Goal: Transaction & Acquisition: Purchase product/service

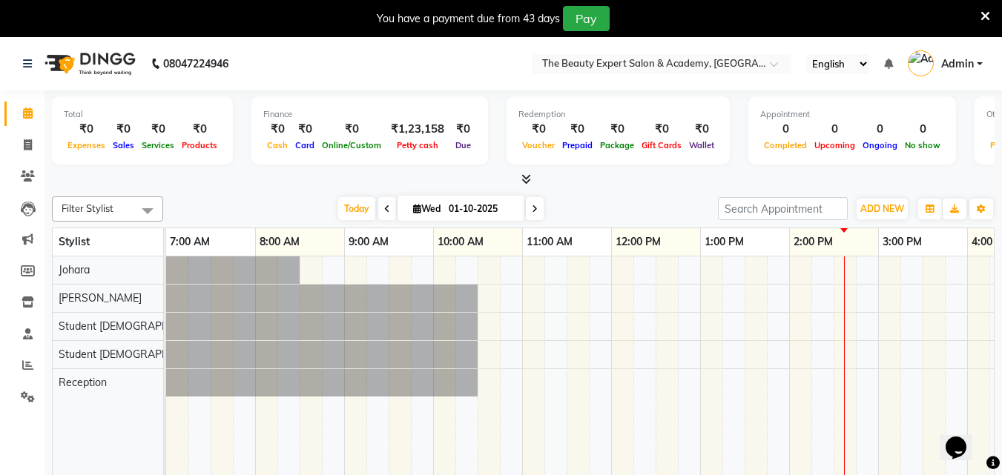
click at [409, 211] on span "Wed" at bounding box center [426, 208] width 35 height 11
click at [413, 211] on icon at bounding box center [417, 209] width 8 height 10
click at [384, 208] on icon at bounding box center [387, 209] width 6 height 9
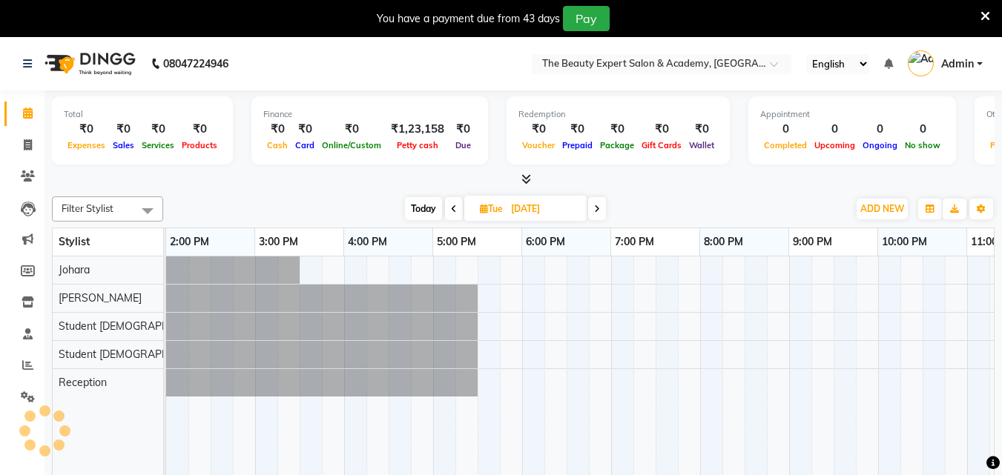
scroll to position [0, 623]
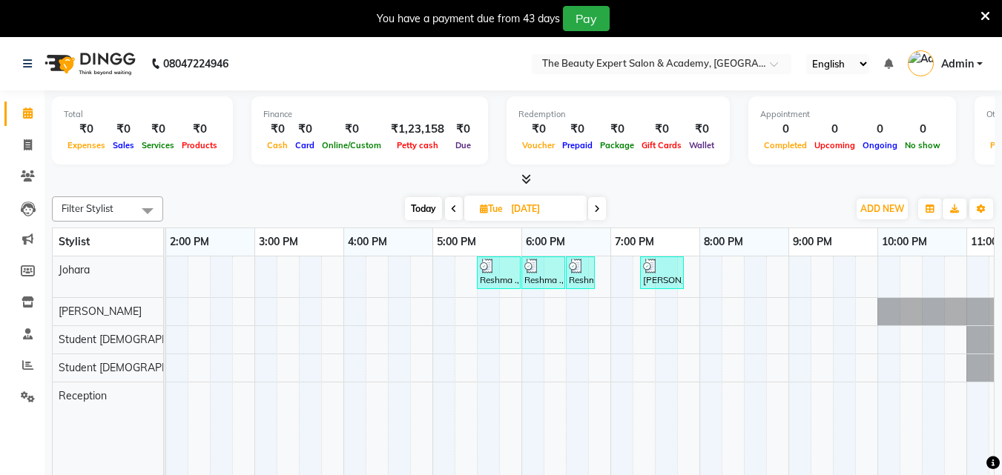
click at [451, 210] on icon at bounding box center [454, 209] width 6 height 9
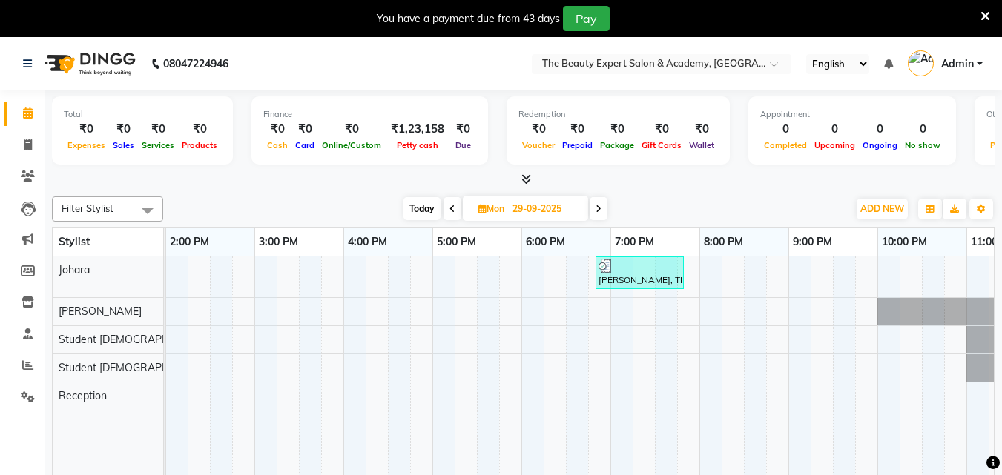
click at [451, 210] on icon at bounding box center [452, 209] width 6 height 9
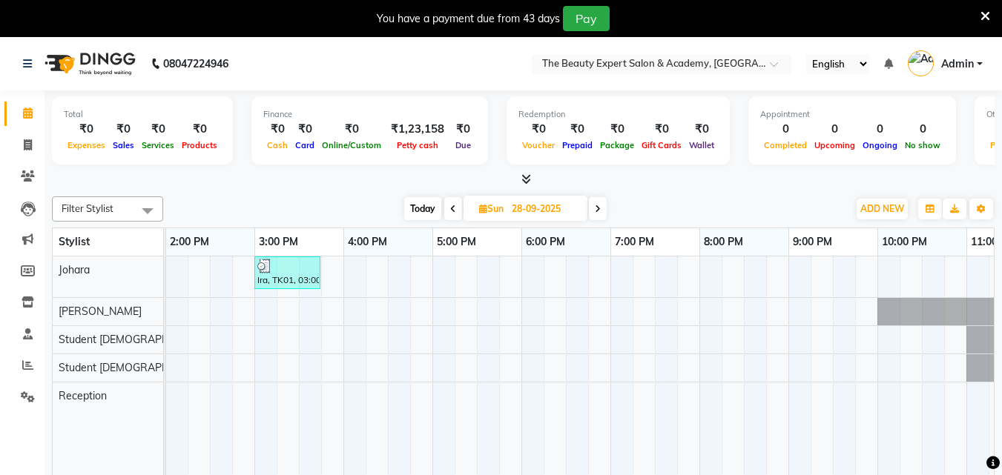
click at [451, 210] on icon at bounding box center [453, 209] width 6 height 9
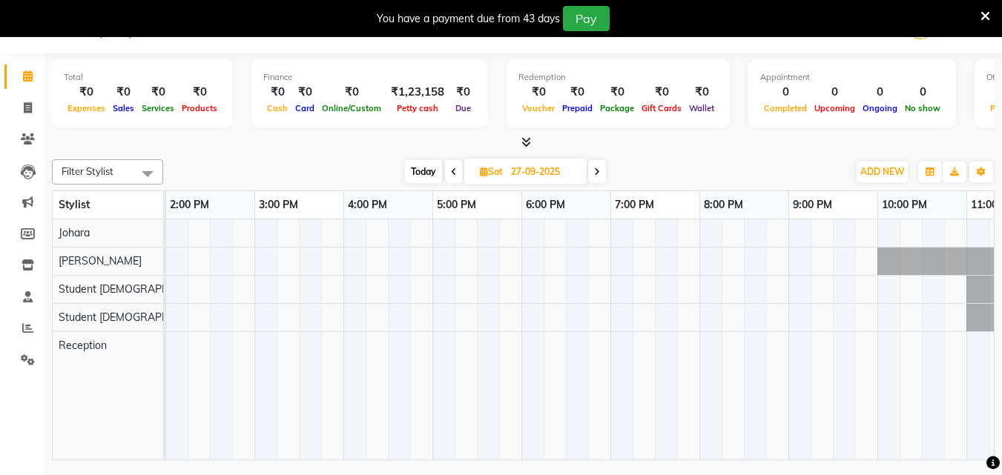
scroll to position [0, 0]
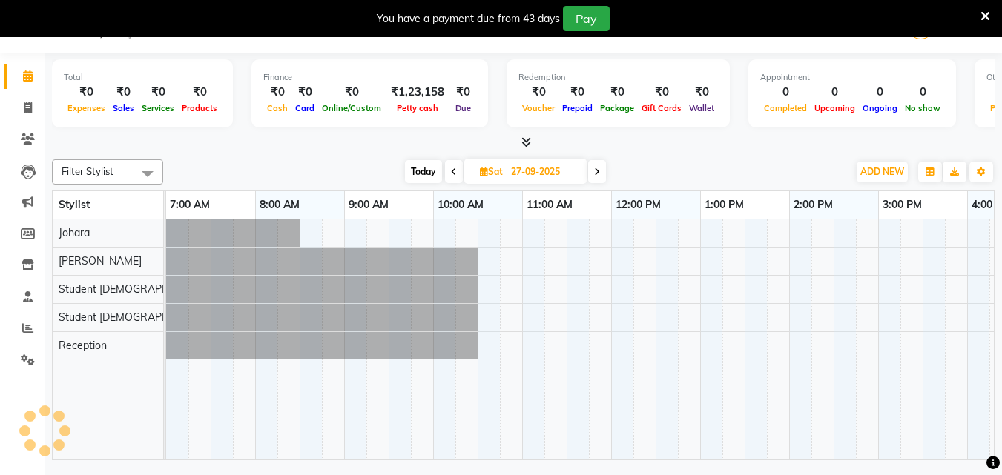
click at [452, 170] on icon at bounding box center [454, 172] width 6 height 9
type input "26-09-2025"
click at [24, 107] on icon at bounding box center [28, 107] width 8 height 11
select select "655"
select select "service"
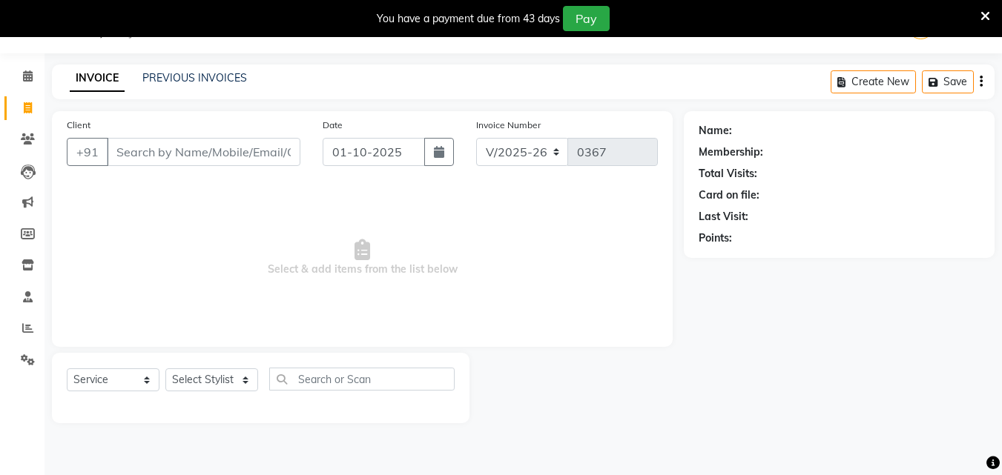
click at [139, 157] on input "Client" at bounding box center [203, 152] width 193 height 28
type input "s"
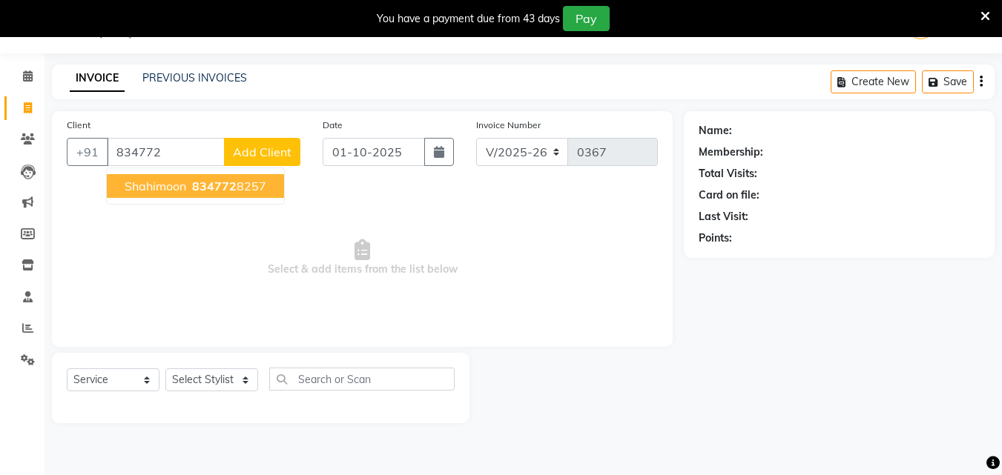
click at [148, 191] on span "Shahimoon" at bounding box center [156, 186] width 62 height 15
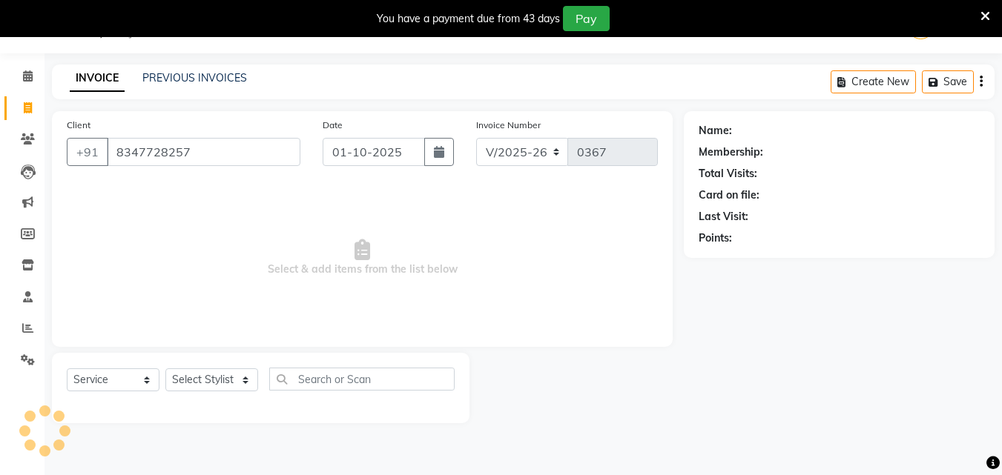
type input "8347728257"
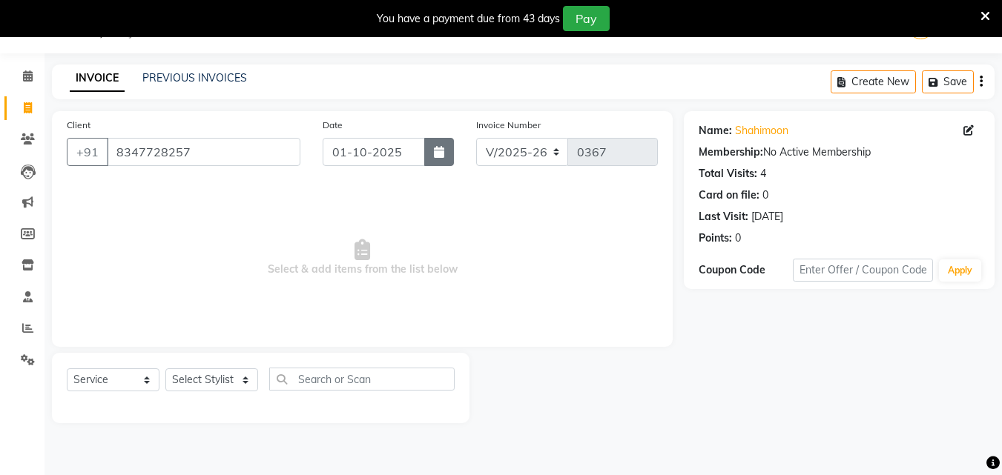
click at [447, 159] on button "button" at bounding box center [439, 152] width 30 height 28
select select "10"
select select "2025"
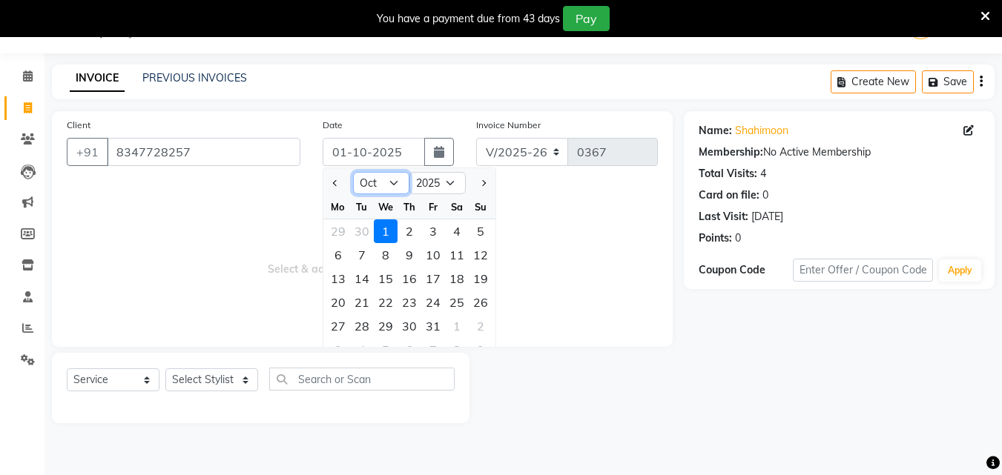
click at [396, 186] on select "Jan Feb Mar Apr May Jun [DATE] Aug Sep Oct Nov Dec" at bounding box center [381, 183] width 56 height 22
click at [353, 172] on select "Jan Feb Mar Apr May Jun [DATE] Aug Sep Oct Nov Dec" at bounding box center [381, 183] width 56 height 22
click at [397, 176] on select "Jan Feb Mar Apr May Jun [DATE] Aug Sep Oct Nov Dec" at bounding box center [381, 183] width 56 height 22
select select "9"
click at [353, 172] on select "Jan Feb Mar Apr May Jun [DATE] Aug Sep Oct Nov Dec" at bounding box center [381, 183] width 56 height 22
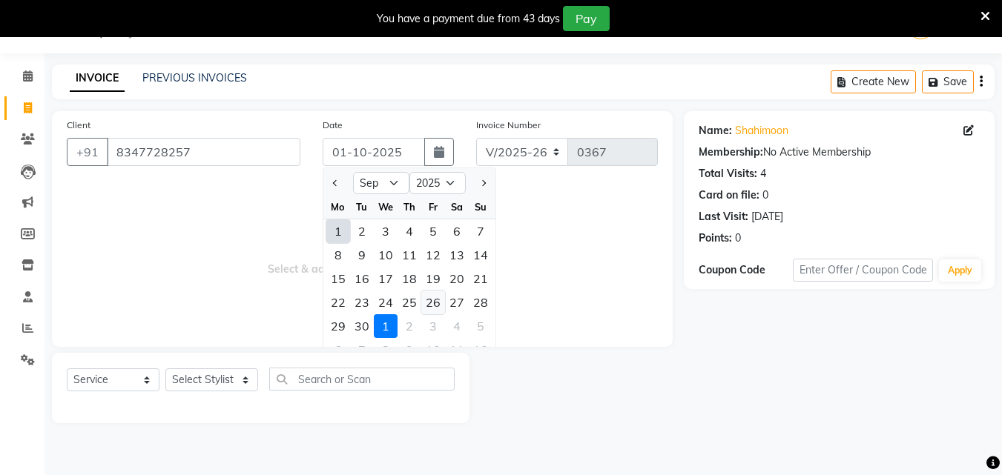
click at [431, 304] on div "26" at bounding box center [433, 303] width 24 height 24
type input "26-09-2025"
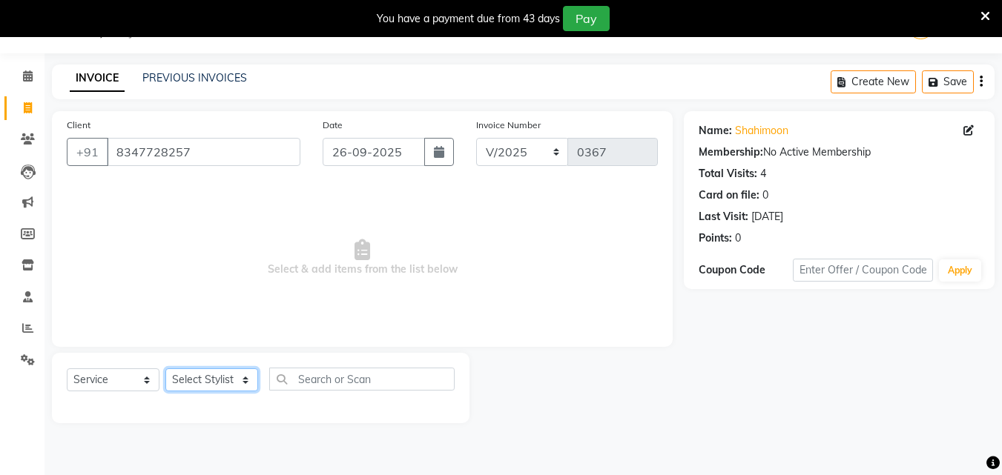
click at [242, 377] on select "Select Stylist [PERSON_NAME] Reception Student [DEMOGRAPHIC_DATA] Student [DEMO…" at bounding box center [211, 379] width 93 height 23
select select "9674"
click at [165, 368] on select "Select Stylist [PERSON_NAME] Reception Student [DEMOGRAPHIC_DATA] Student [DEMO…" at bounding box center [211, 379] width 93 height 23
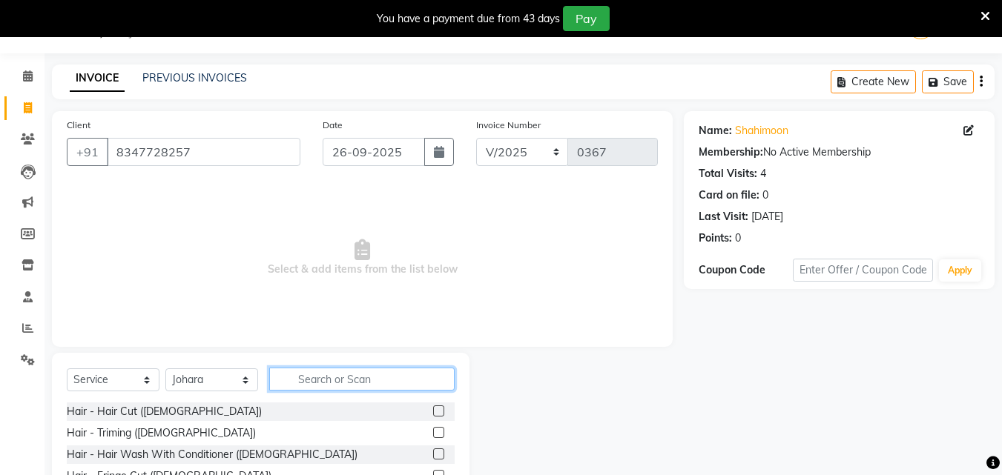
click at [306, 383] on input "text" at bounding box center [361, 379] width 185 height 23
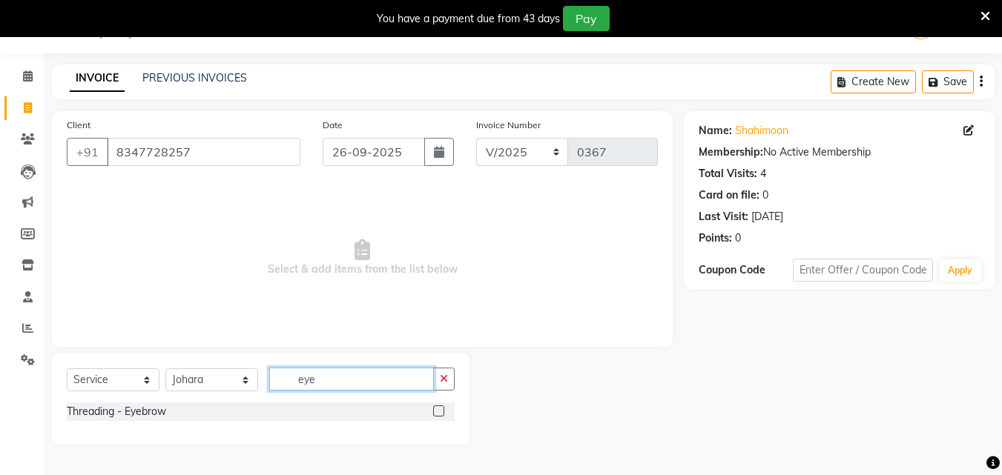
type input "eye"
click at [437, 410] on div at bounding box center [443, 412] width 21 height 19
click at [437, 410] on label at bounding box center [438, 410] width 11 height 11
click at [437, 410] on input "checkbox" at bounding box center [438, 412] width 10 height 10
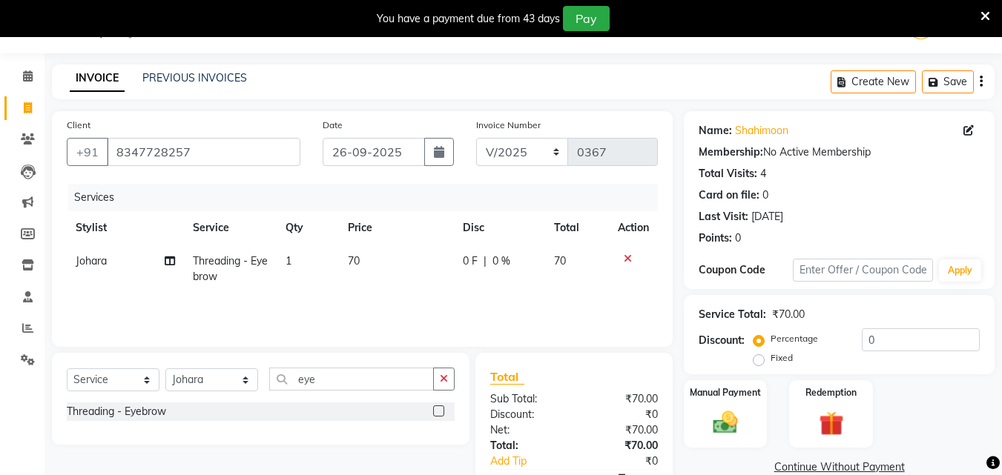
click at [437, 411] on label at bounding box center [438, 410] width 11 height 11
click at [437, 411] on input "checkbox" at bounding box center [438, 412] width 10 height 10
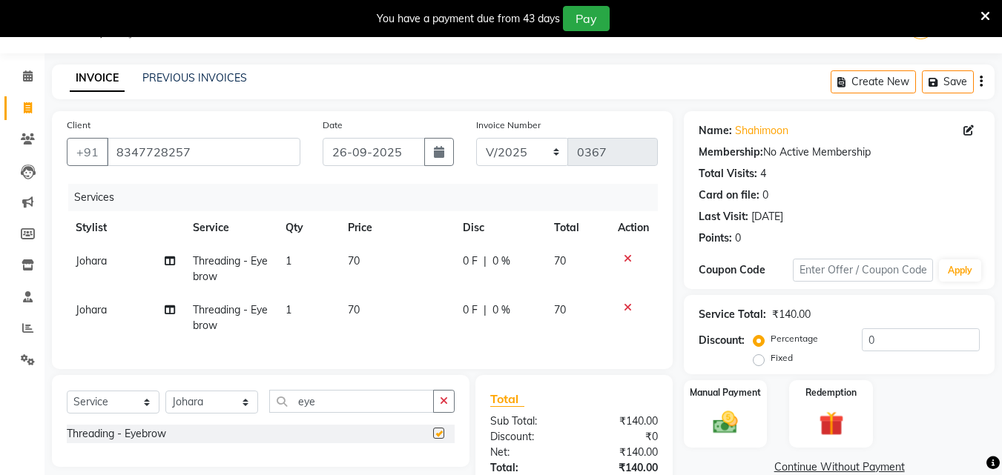
checkbox input "false"
click at [383, 405] on input "eye" at bounding box center [351, 401] width 165 height 23
type input "e"
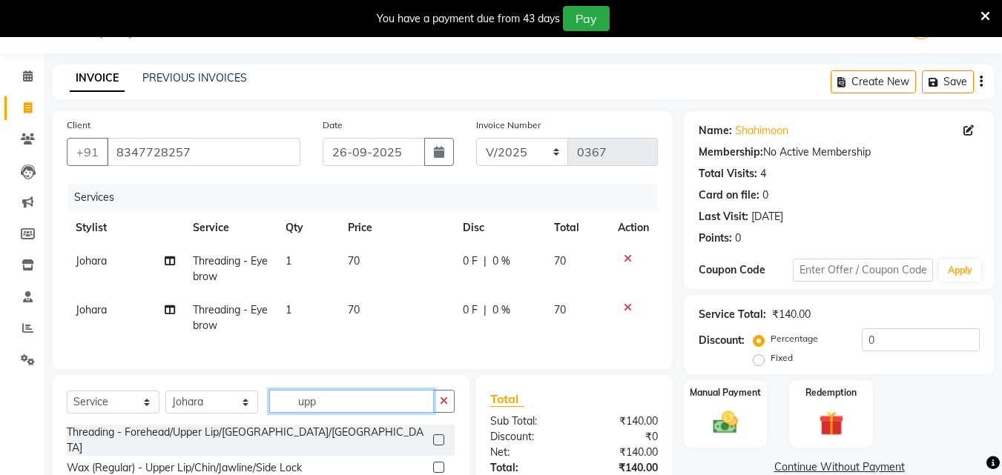
type input "upp"
click at [438, 443] on label at bounding box center [438, 439] width 11 height 11
click at [438, 443] on input "checkbox" at bounding box center [438, 441] width 10 height 10
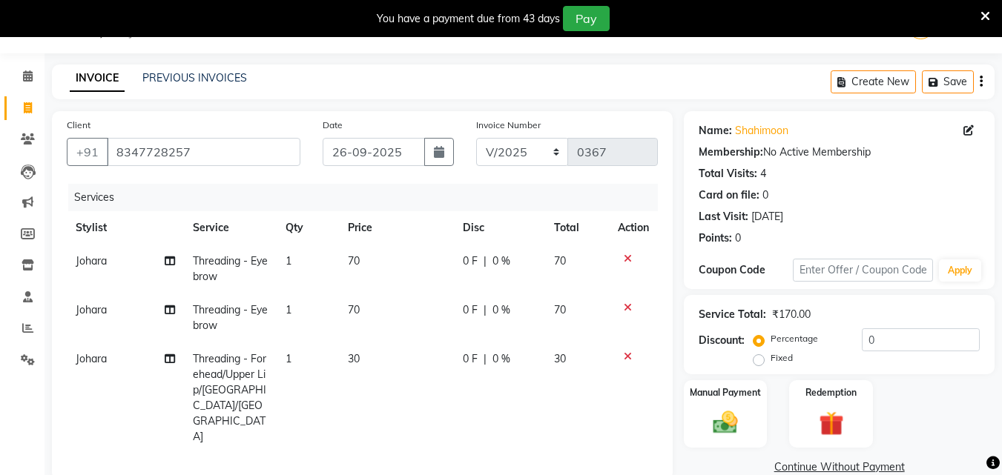
checkbox input "false"
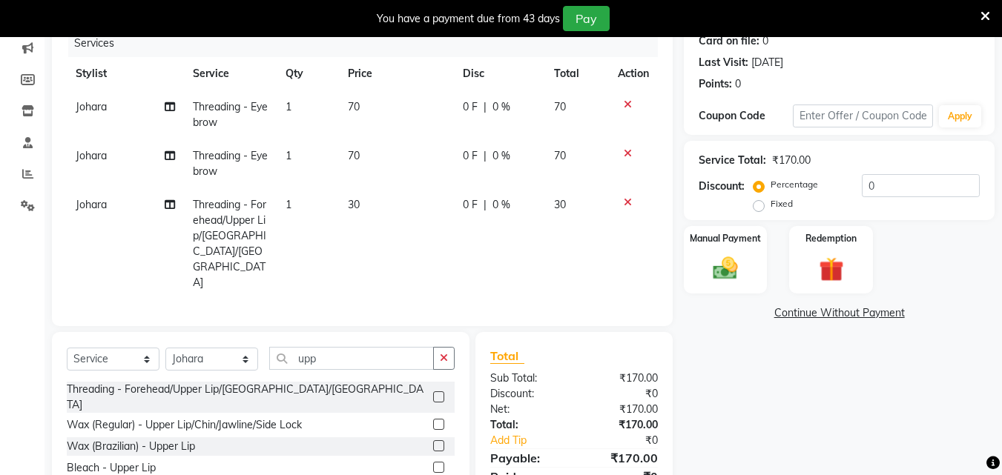
scroll to position [237, 0]
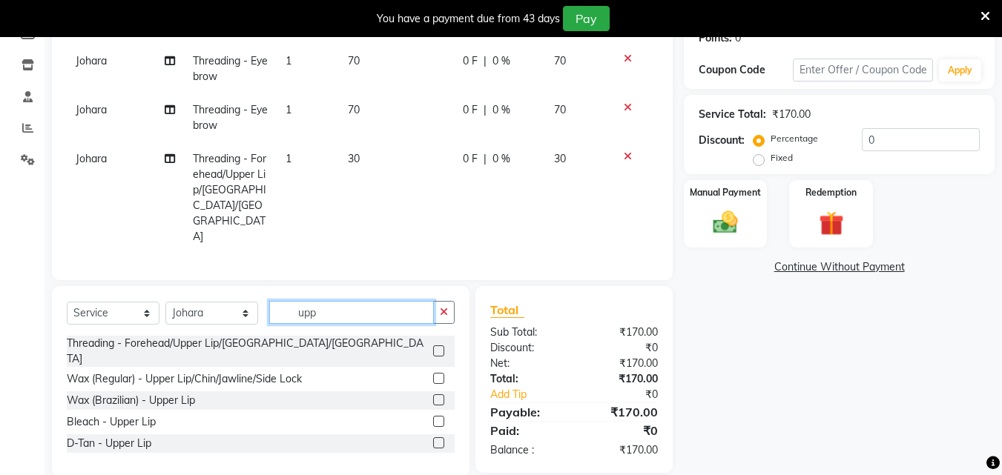
click at [333, 301] on input "upp" at bounding box center [351, 312] width 165 height 23
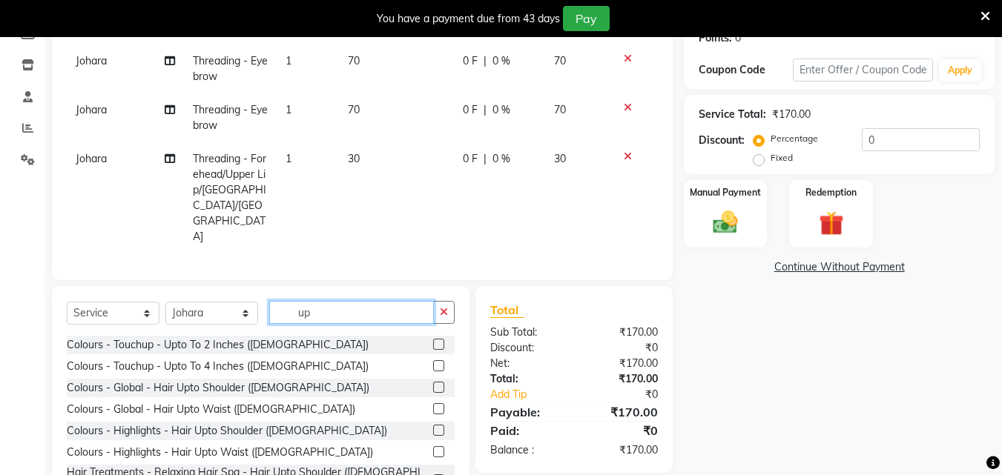
type input "u"
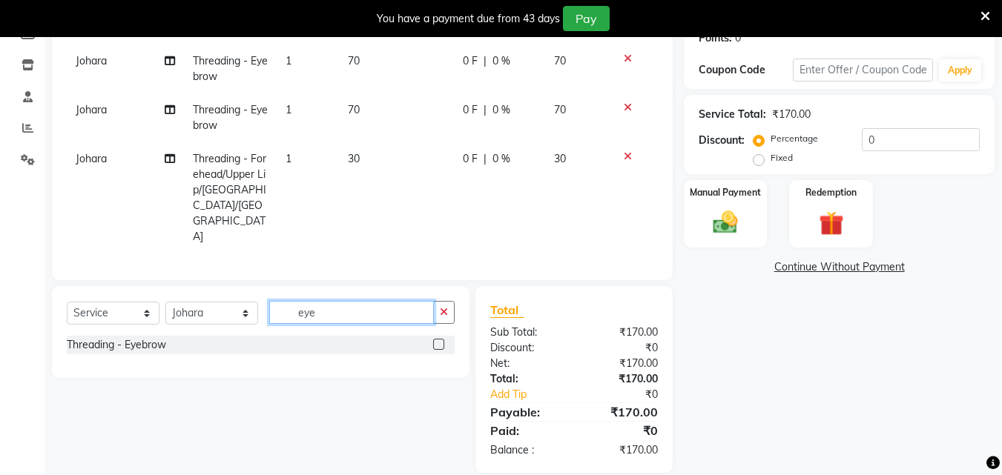
type input "eye"
click at [438, 339] on label at bounding box center [438, 344] width 11 height 11
click at [438, 340] on input "checkbox" at bounding box center [438, 345] width 10 height 10
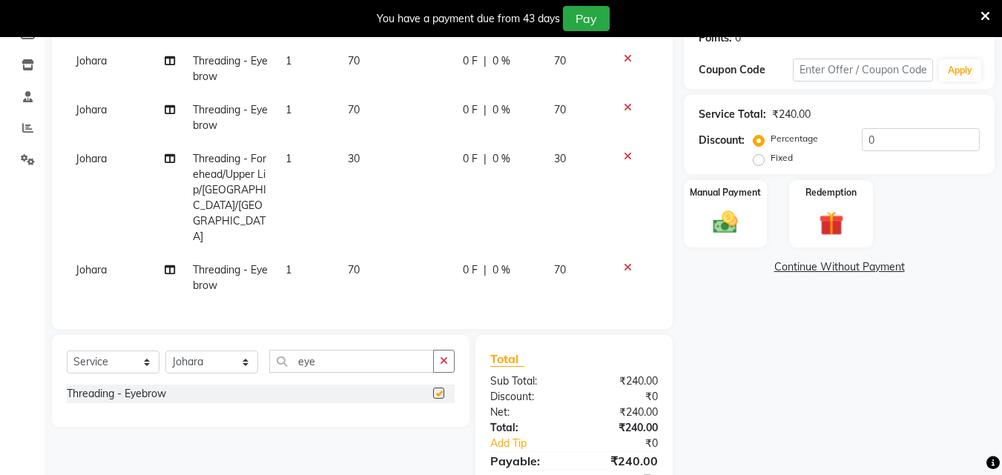
checkbox input "false"
click at [713, 219] on img at bounding box center [725, 223] width 42 height 30
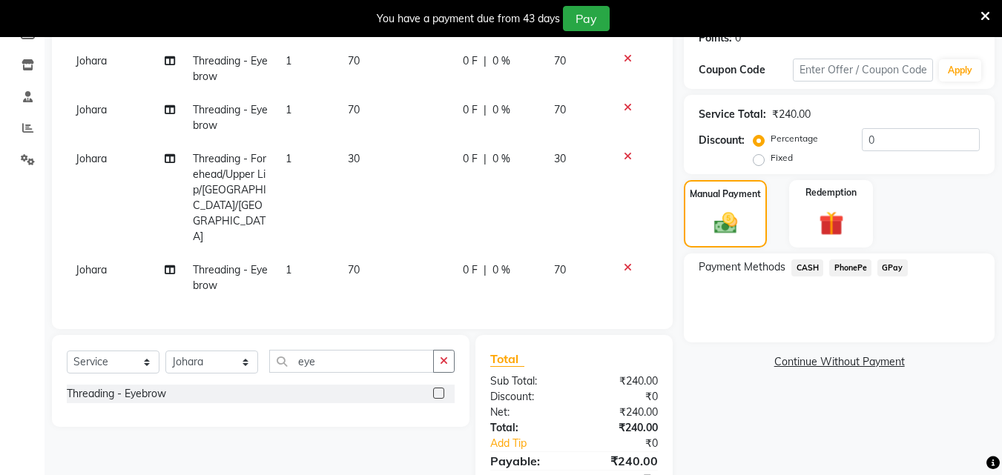
click at [892, 266] on span "GPay" at bounding box center [892, 267] width 30 height 17
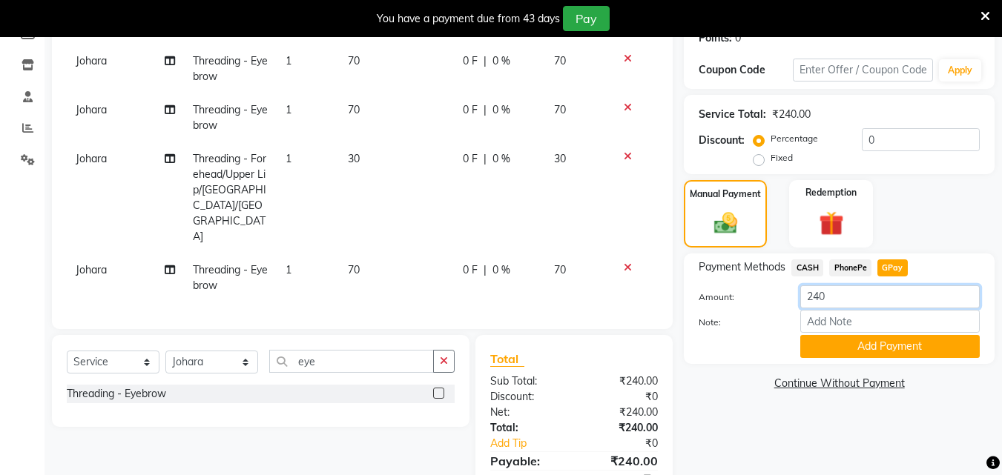
click at [868, 299] on input "240" at bounding box center [889, 296] width 179 height 23
type input "2"
type input "170"
click at [873, 348] on button "Add Payment" at bounding box center [889, 346] width 179 height 23
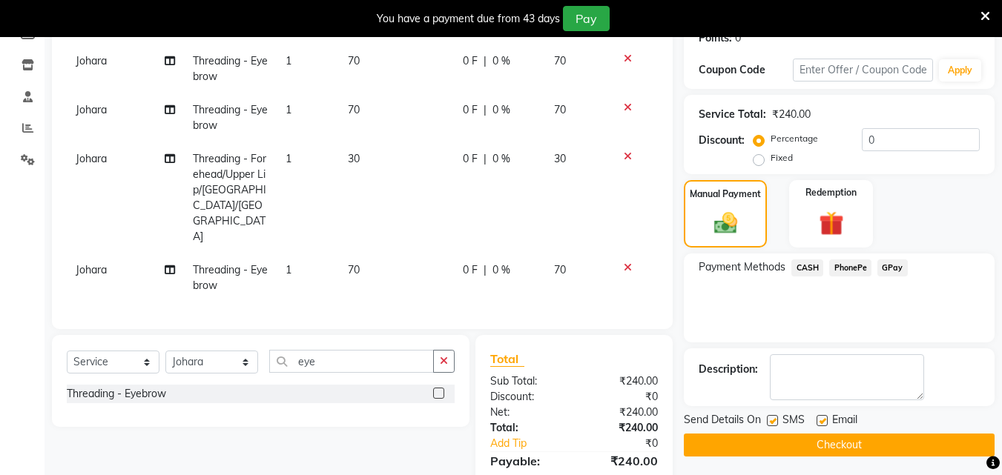
click at [897, 262] on span "GPay" at bounding box center [892, 267] width 30 height 17
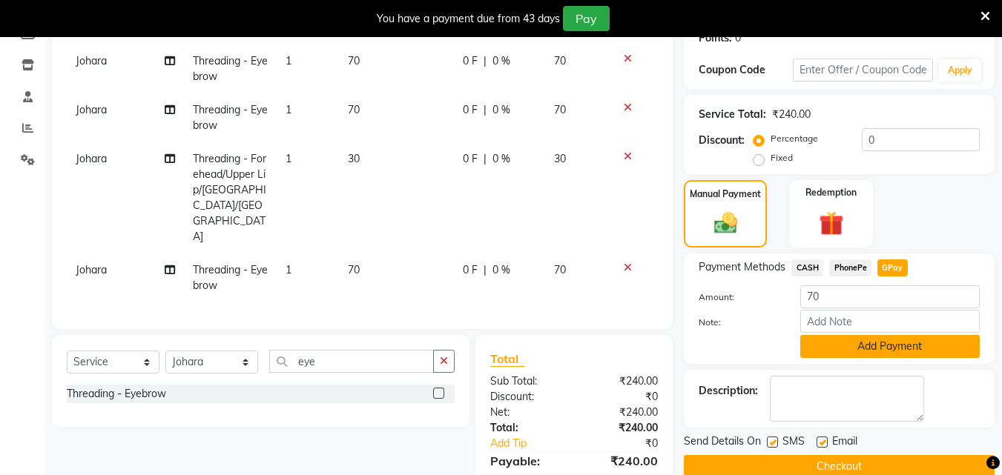
click at [876, 342] on button "Add Payment" at bounding box center [889, 346] width 179 height 23
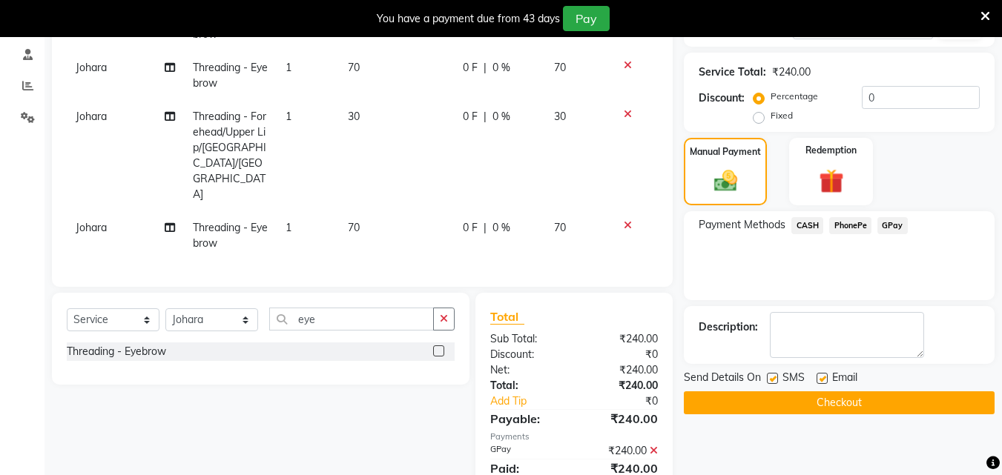
scroll to position [317, 0]
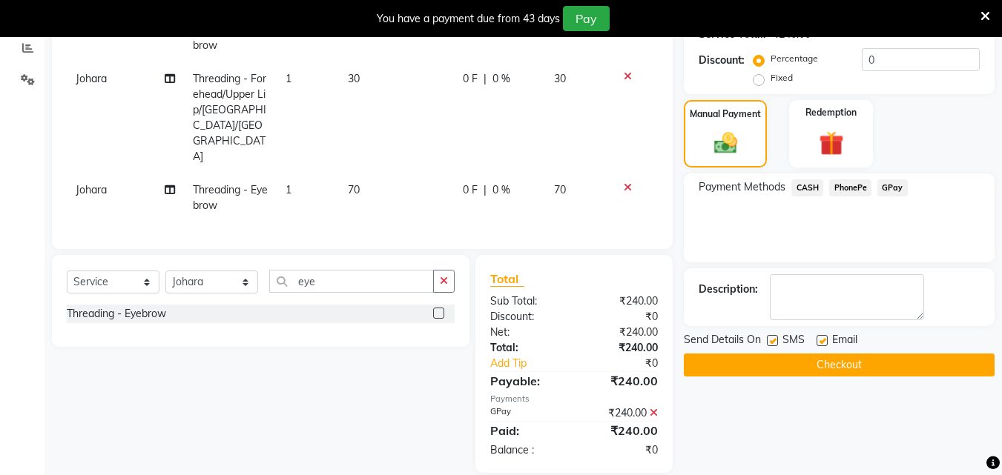
click at [775, 335] on label at bounding box center [772, 340] width 11 height 11
click at [775, 337] on input "checkbox" at bounding box center [772, 342] width 10 height 10
checkbox input "false"
click at [820, 344] on label at bounding box center [821, 340] width 11 height 11
click at [820, 344] on input "checkbox" at bounding box center [821, 342] width 10 height 10
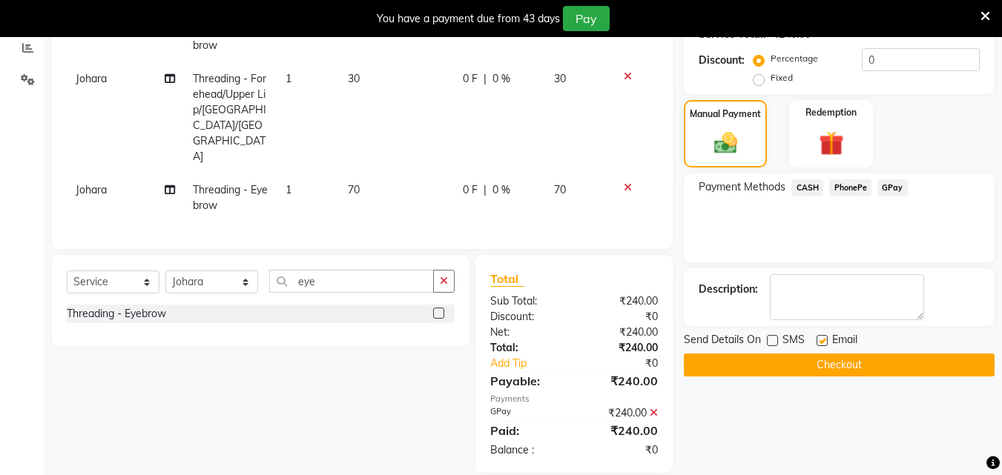
checkbox input "false"
click at [825, 361] on button "Checkout" at bounding box center [838, 365] width 311 height 23
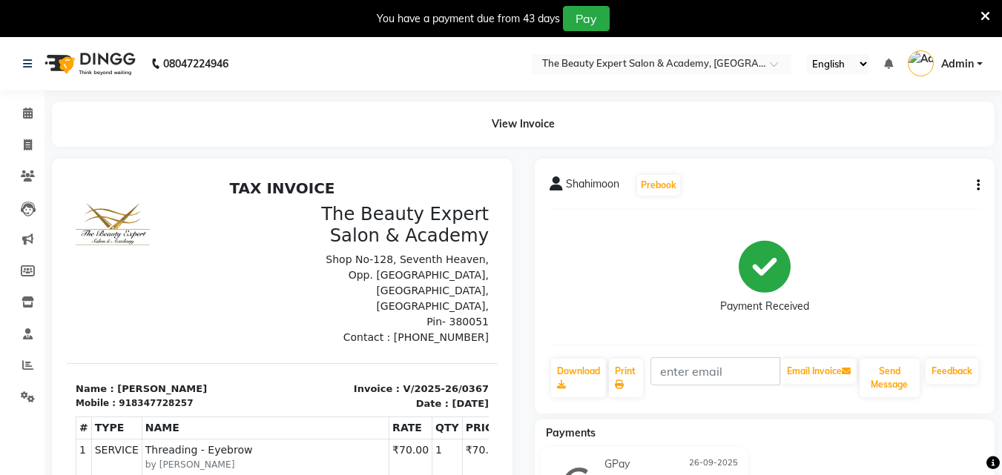
click at [121, 58] on img at bounding box center [89, 64] width 102 height 42
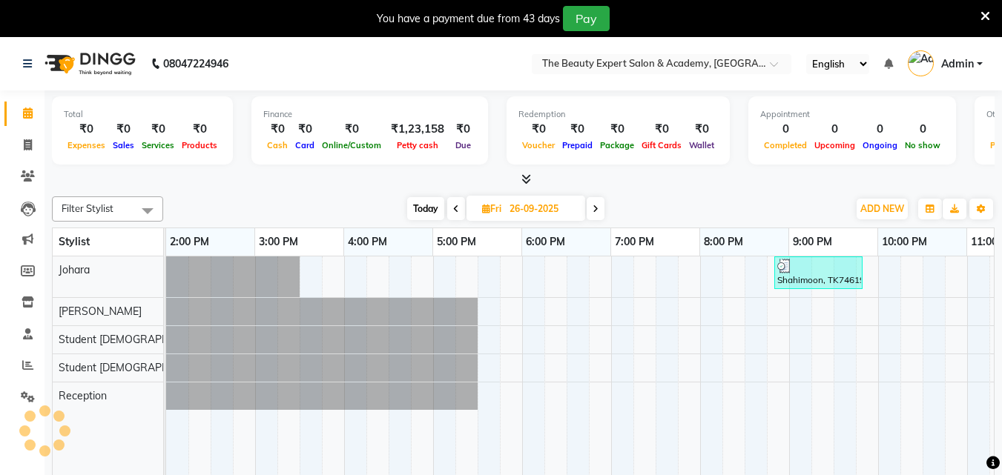
scroll to position [0, 623]
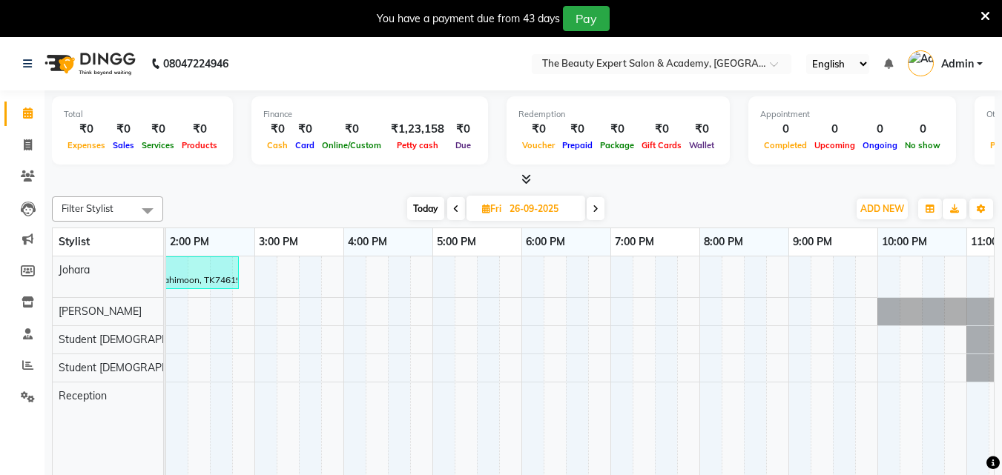
click at [455, 211] on icon at bounding box center [456, 209] width 6 height 9
type input "[DATE]"
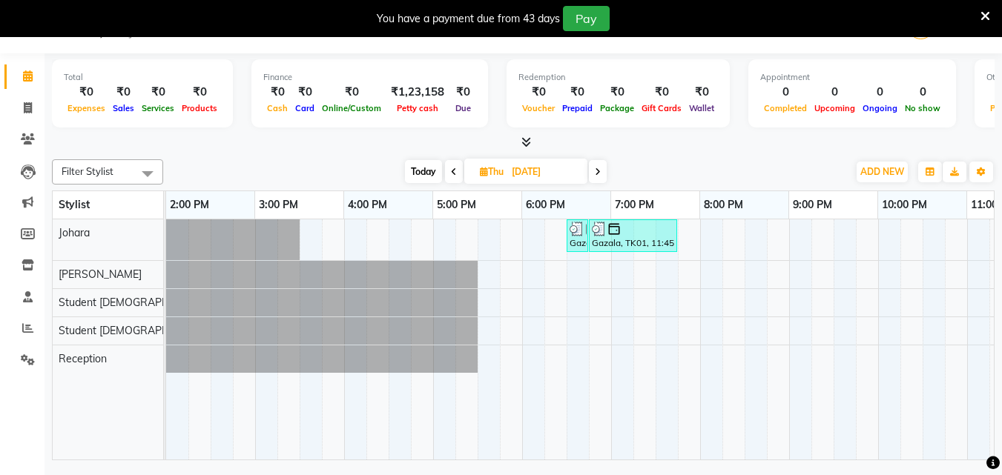
scroll to position [0, 0]
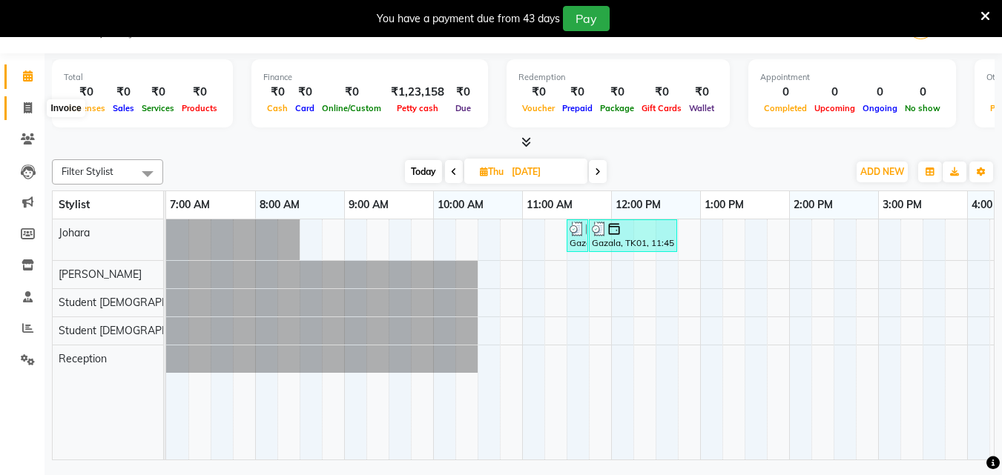
click at [27, 110] on icon at bounding box center [28, 107] width 8 height 11
select select "service"
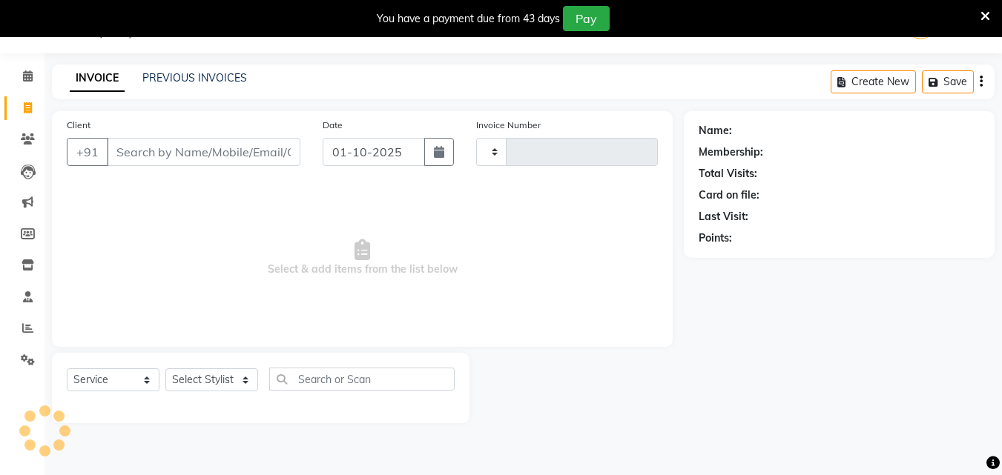
type input "0368"
select select "655"
click at [122, 147] on input "Client" at bounding box center [203, 152] width 193 height 28
click at [143, 151] on input "Client" at bounding box center [203, 152] width 193 height 28
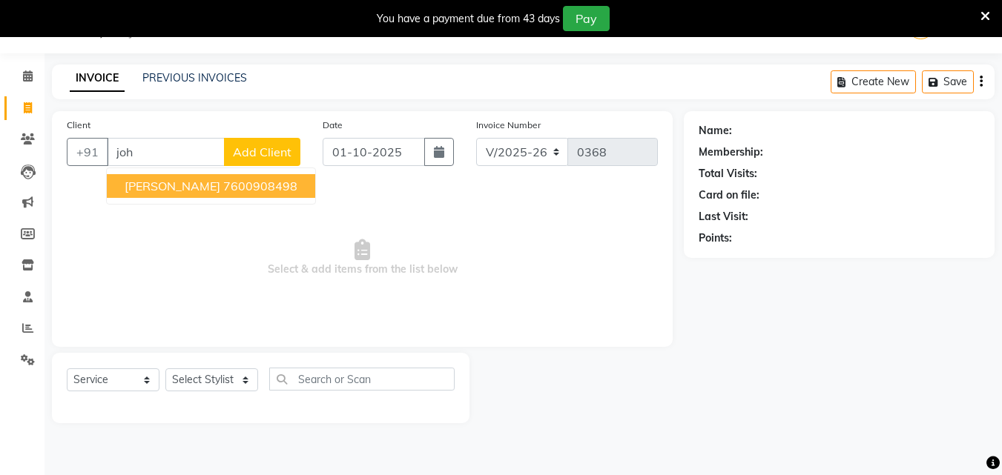
click at [146, 187] on span "[PERSON_NAME]" at bounding box center [173, 186] width 96 height 15
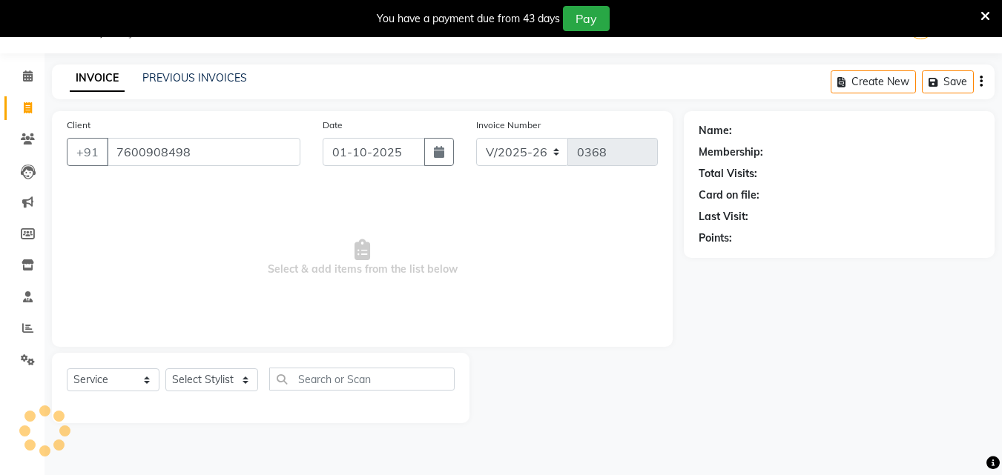
type input "7600908498"
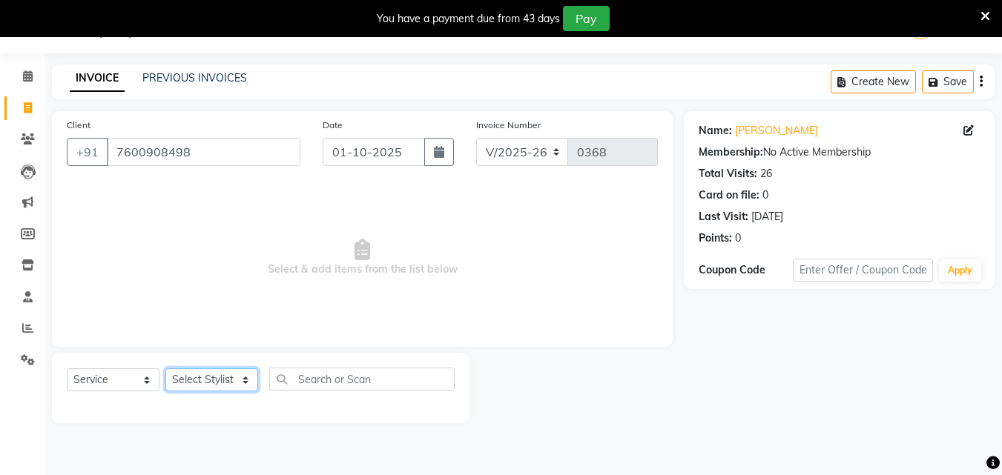
click at [239, 382] on select "Select Stylist [PERSON_NAME] Reception Student [DEMOGRAPHIC_DATA] Student [DEMO…" at bounding box center [211, 379] width 93 height 23
click at [165, 368] on select "Select Stylist [PERSON_NAME] Reception Student [DEMOGRAPHIC_DATA] Student [DEMO…" at bounding box center [211, 379] width 93 height 23
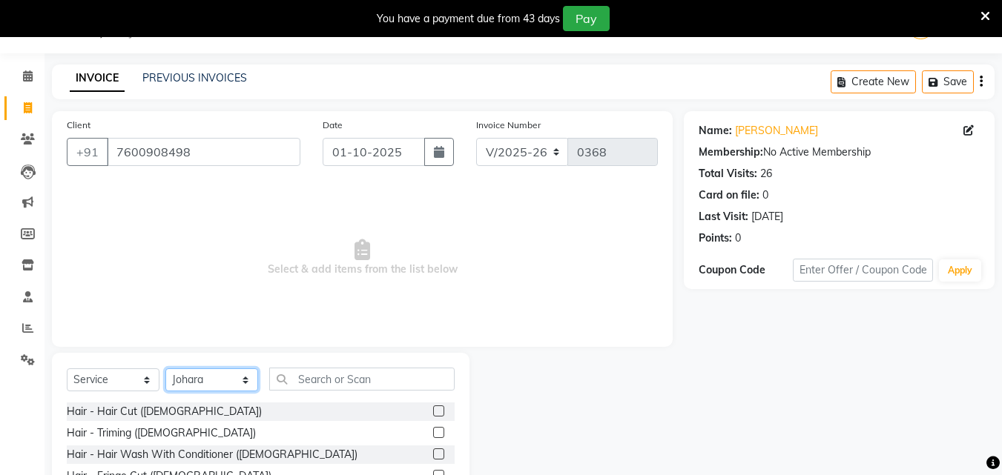
click at [245, 380] on select "Select Stylist [PERSON_NAME] Reception Student [DEMOGRAPHIC_DATA] Student [DEMO…" at bounding box center [211, 379] width 93 height 23
select select "9741"
click at [165, 368] on select "Select Stylist [PERSON_NAME] Reception Student [DEMOGRAPHIC_DATA] Student [DEMO…" at bounding box center [211, 379] width 93 height 23
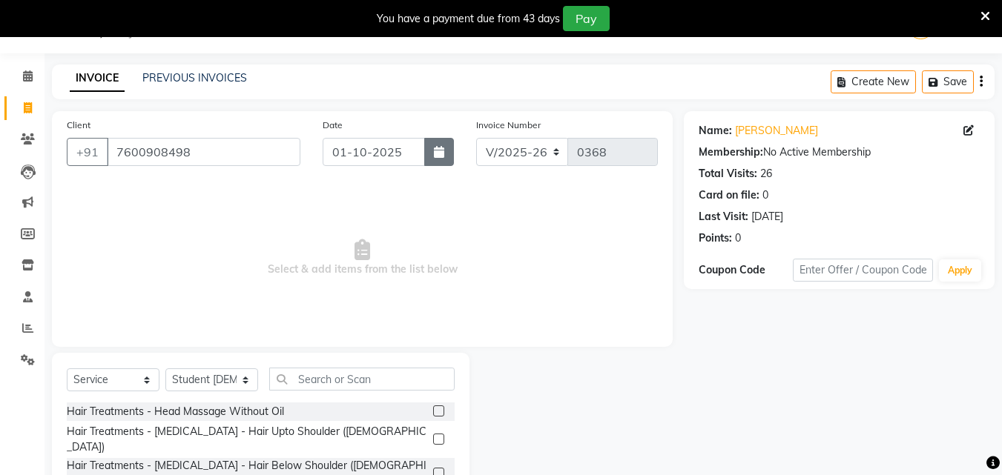
click at [440, 154] on icon "button" at bounding box center [439, 152] width 10 height 12
select select "10"
select select "2025"
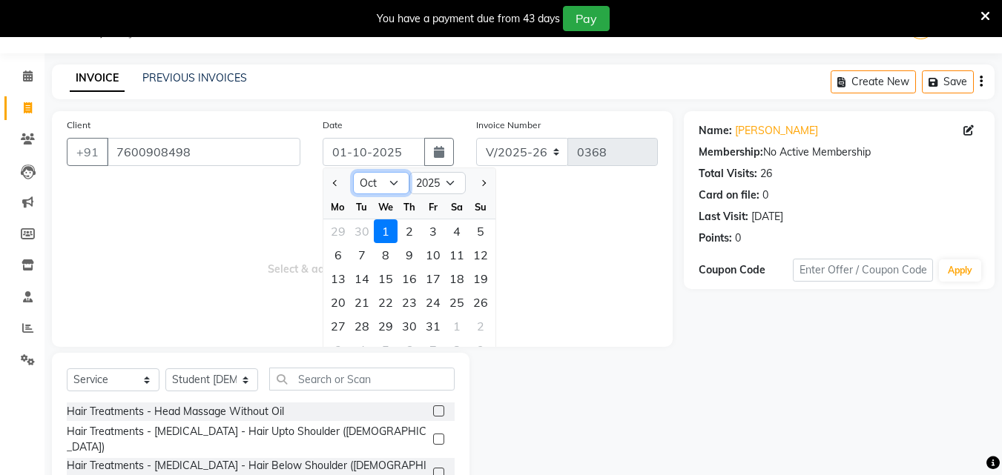
click at [397, 179] on select "Jan Feb Mar Apr May Jun [DATE] Aug Sep Oct Nov Dec" at bounding box center [381, 183] width 56 height 22
select select "9"
click at [353, 172] on select "Jan Feb Mar Apr May Jun [DATE] Aug Sep Oct Nov Dec" at bounding box center [381, 183] width 56 height 22
click at [407, 303] on div "25" at bounding box center [409, 303] width 24 height 24
type input "[DATE]"
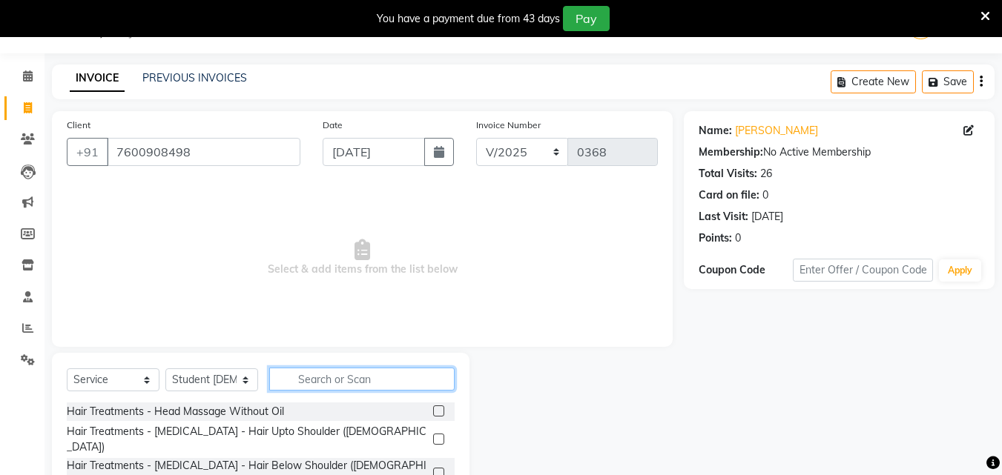
click at [417, 370] on input "text" at bounding box center [361, 379] width 185 height 23
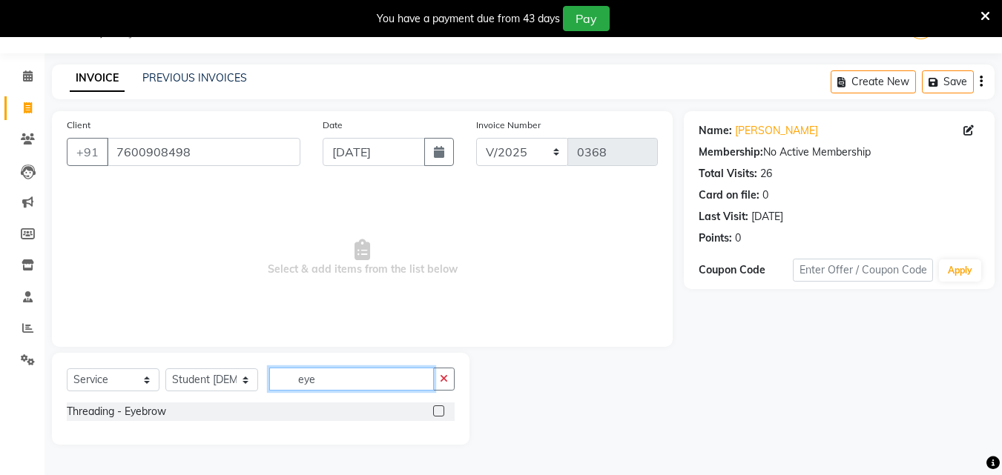
type input "eye"
click at [437, 410] on label at bounding box center [438, 410] width 11 height 11
click at [437, 410] on input "checkbox" at bounding box center [438, 412] width 10 height 10
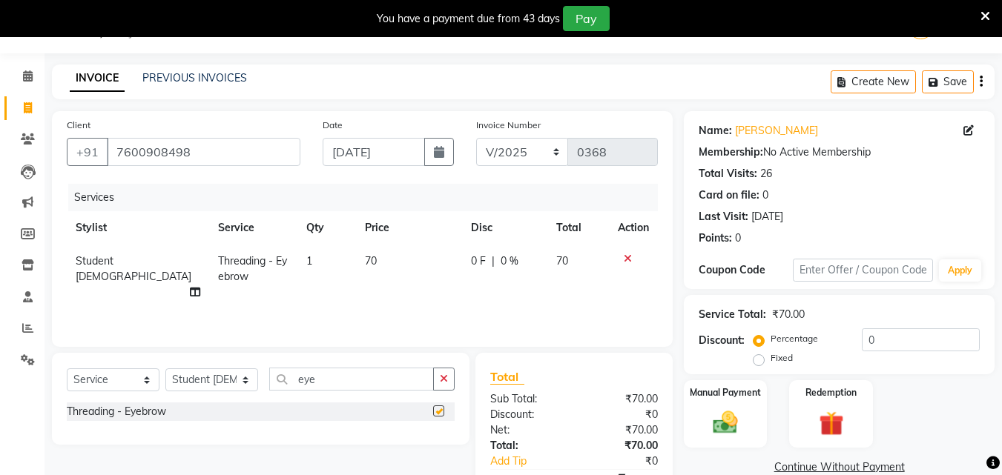
checkbox input "false"
click at [370, 377] on input "eye" at bounding box center [351, 379] width 165 height 23
type input "e"
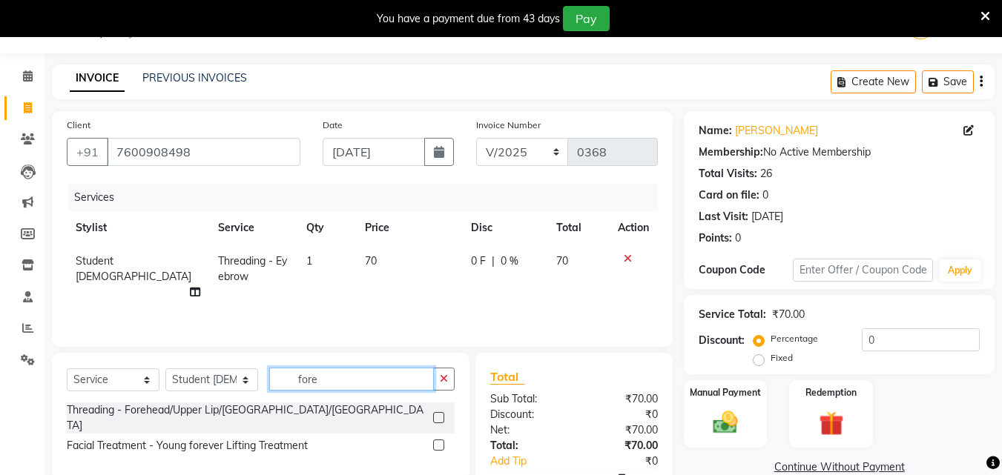
type input "fore"
click at [440, 412] on label at bounding box center [438, 417] width 11 height 11
click at [440, 414] on input "checkbox" at bounding box center [438, 419] width 10 height 10
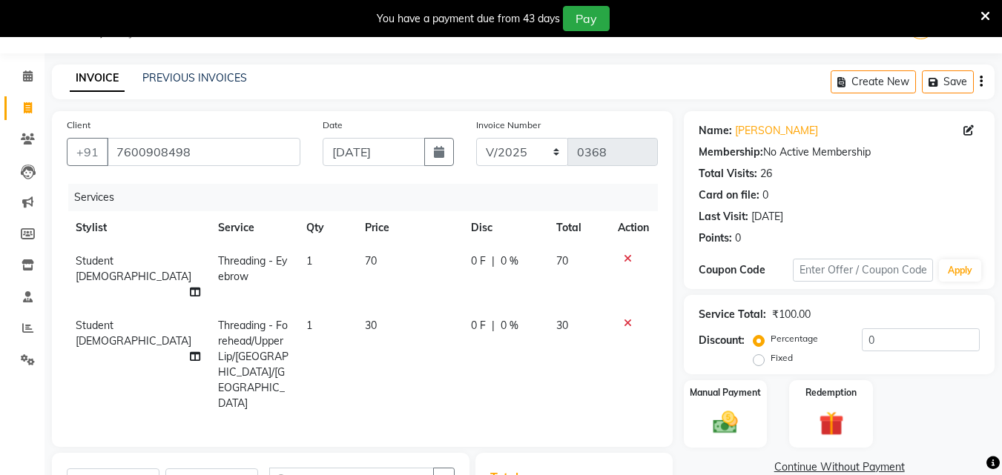
checkbox input "false"
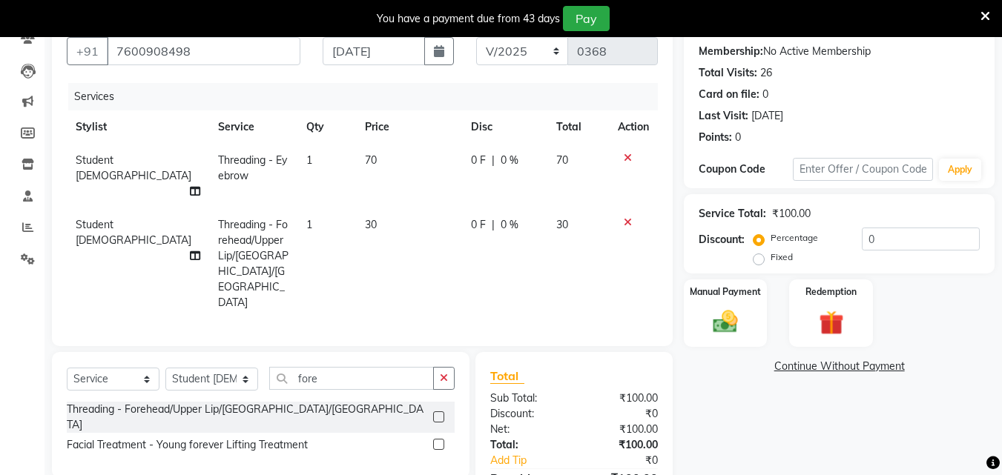
scroll to position [188, 0]
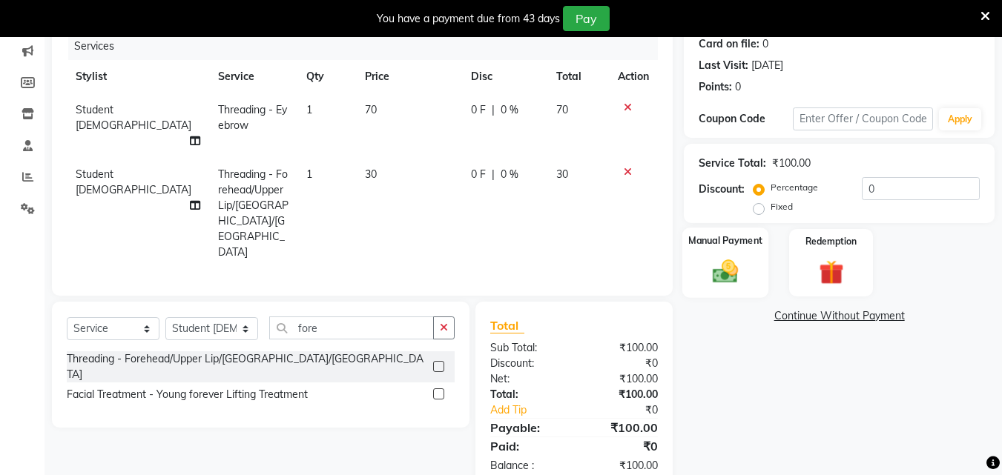
click at [726, 268] on img at bounding box center [725, 271] width 42 height 30
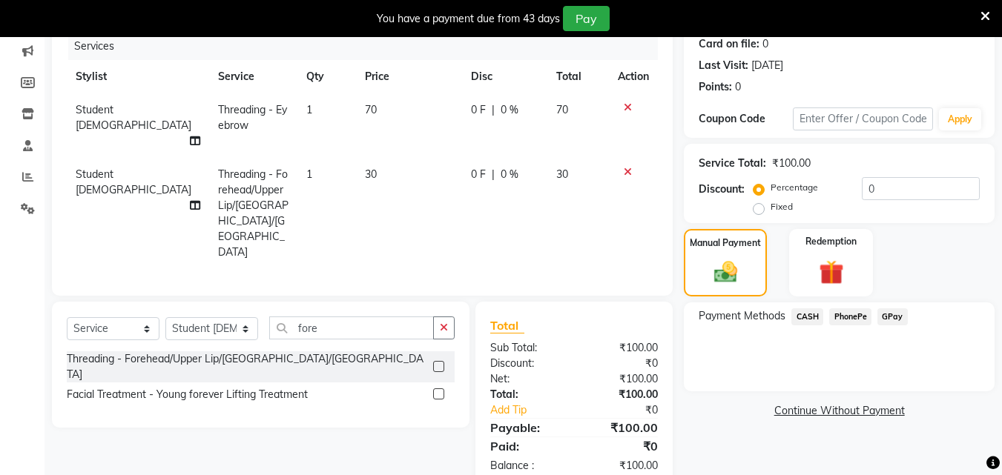
click at [808, 316] on span "CASH" at bounding box center [807, 316] width 32 height 17
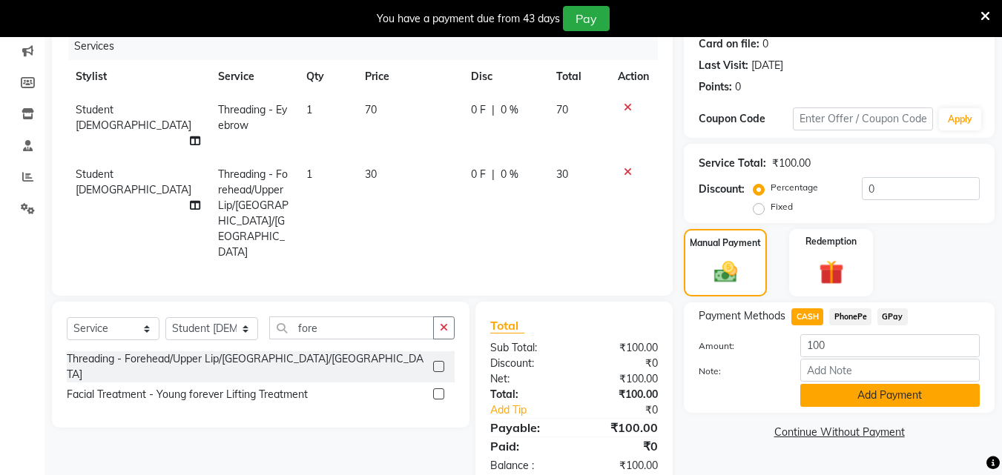
click at [887, 392] on button "Add Payment" at bounding box center [889, 395] width 179 height 23
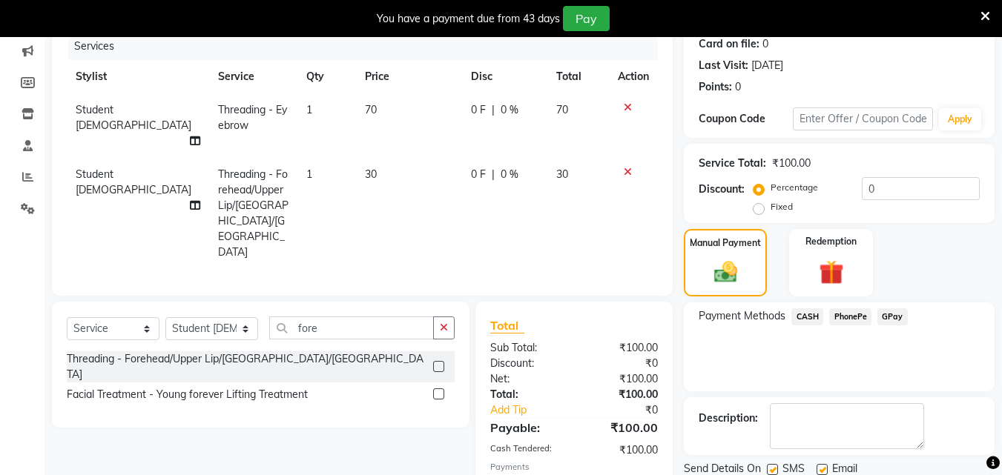
scroll to position [241, 0]
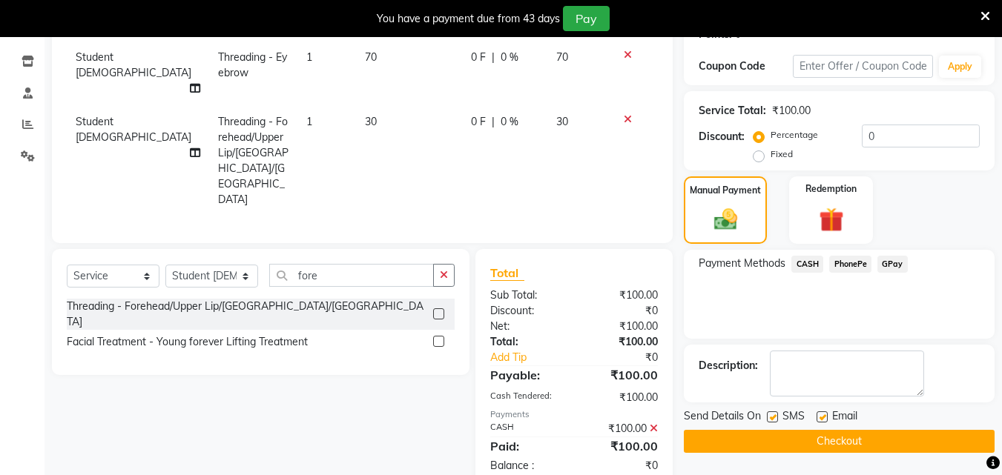
click at [861, 441] on button "Checkout" at bounding box center [838, 441] width 311 height 23
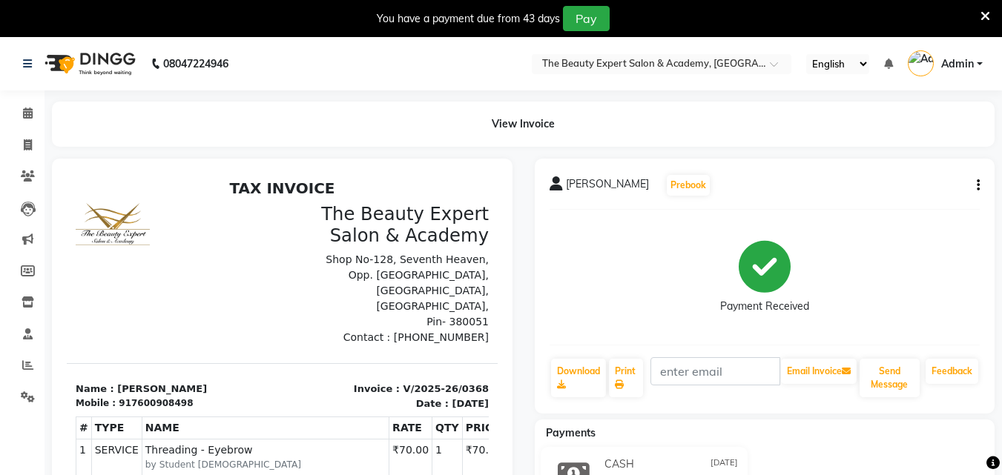
click at [108, 61] on img at bounding box center [89, 64] width 102 height 42
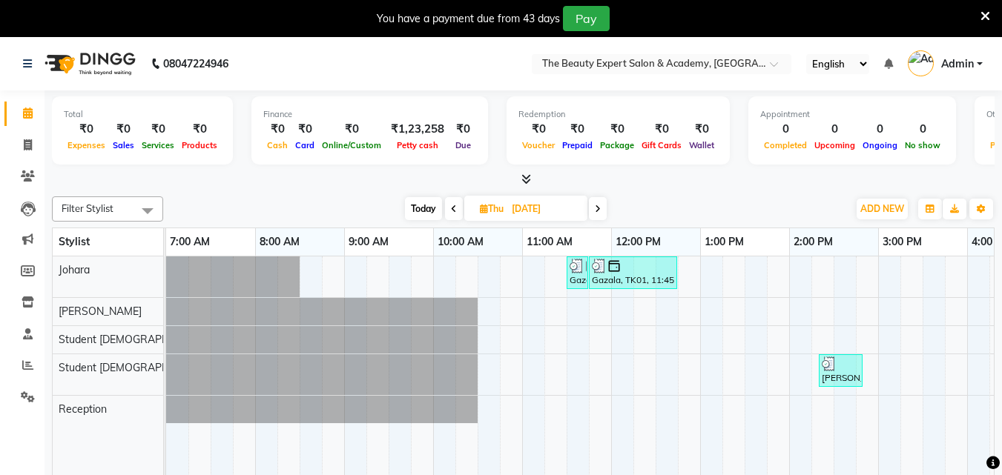
click at [451, 207] on icon at bounding box center [454, 209] width 6 height 9
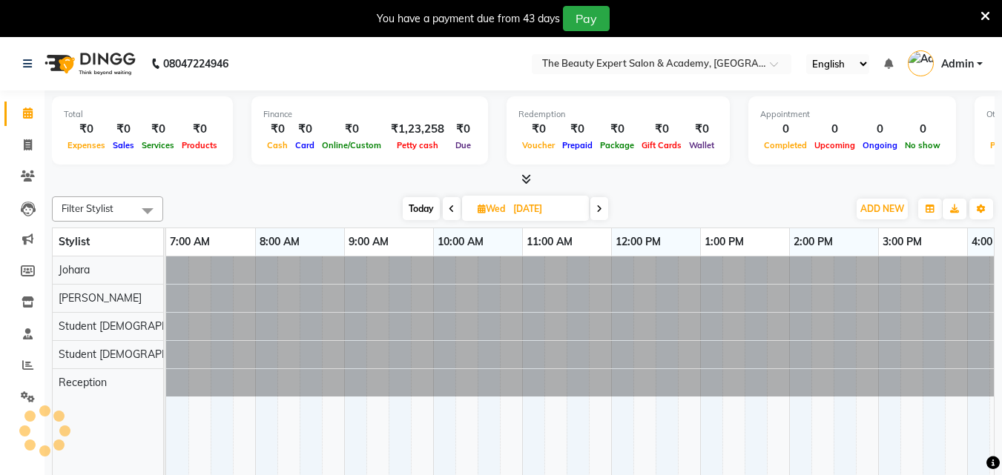
scroll to position [0, 623]
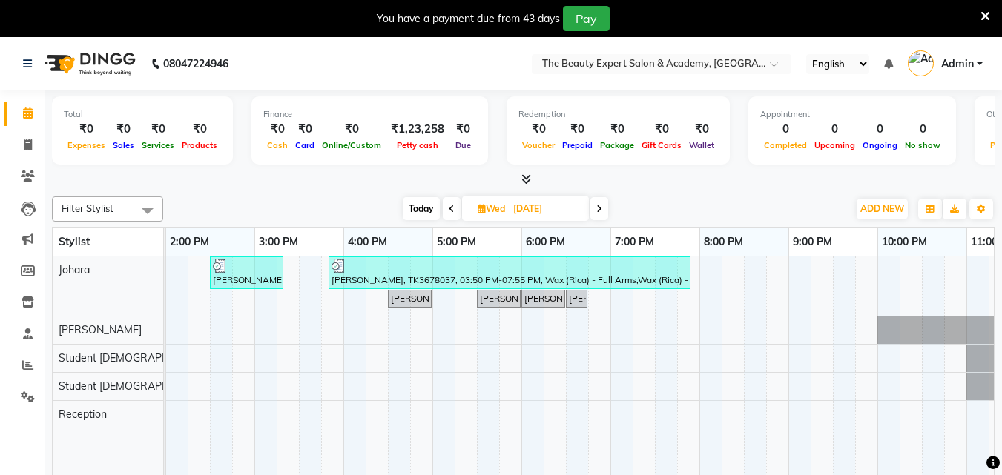
click at [451, 207] on icon at bounding box center [451, 209] width 6 height 9
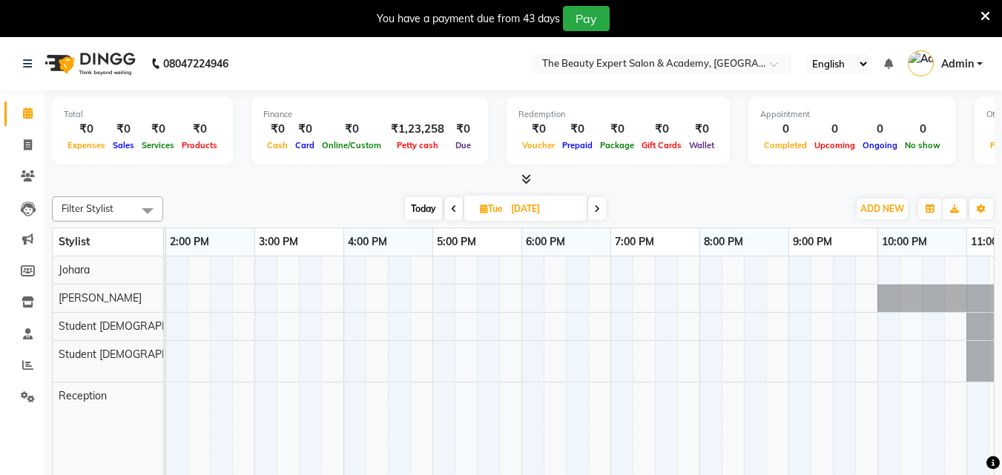
click at [600, 208] on icon at bounding box center [597, 209] width 6 height 9
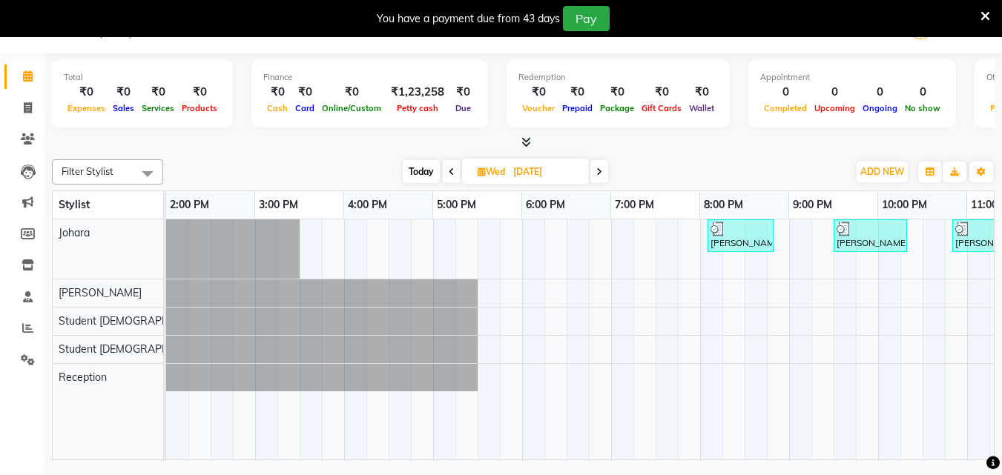
scroll to position [0, 0]
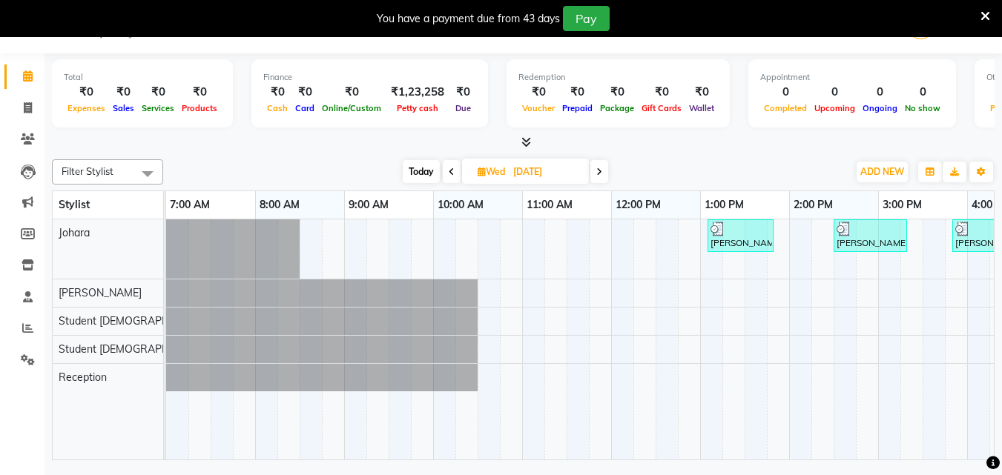
click at [448, 173] on icon at bounding box center [451, 172] width 6 height 9
type input "[DATE]"
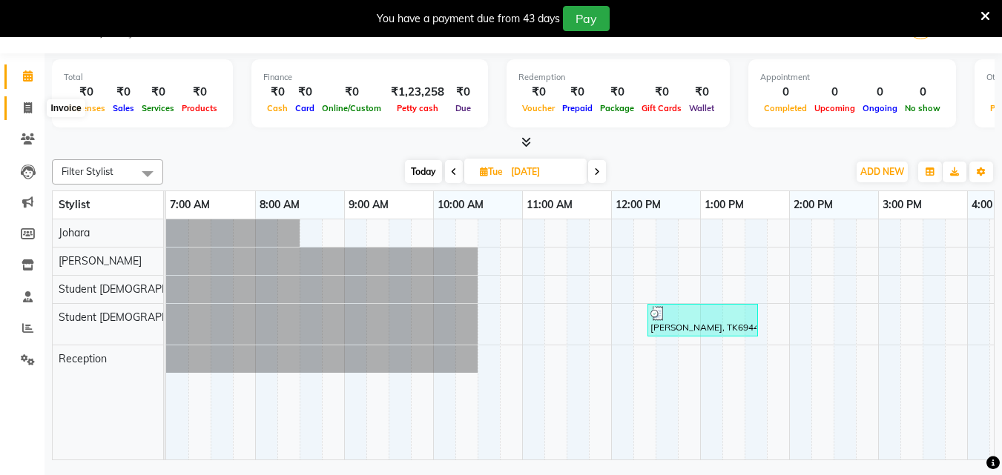
click at [27, 109] on icon at bounding box center [28, 107] width 8 height 11
select select "service"
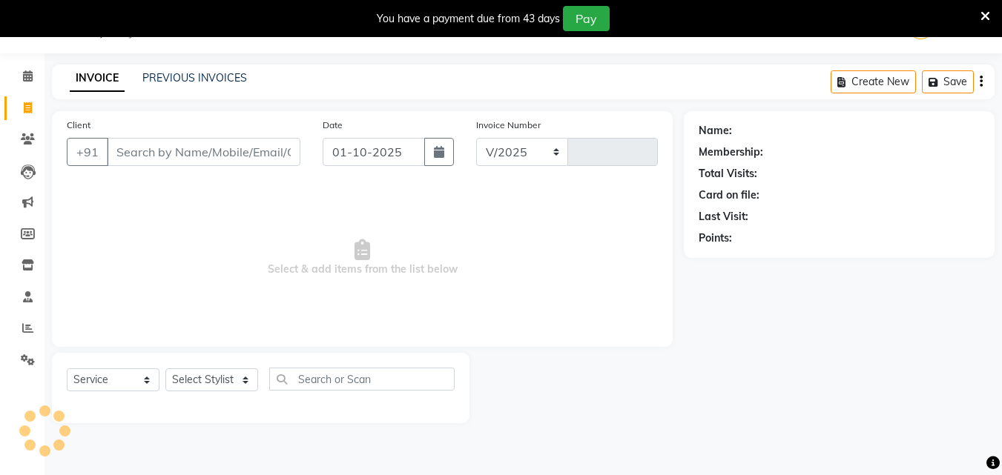
select select "655"
type input "0369"
click at [116, 150] on input "Client" at bounding box center [203, 152] width 193 height 28
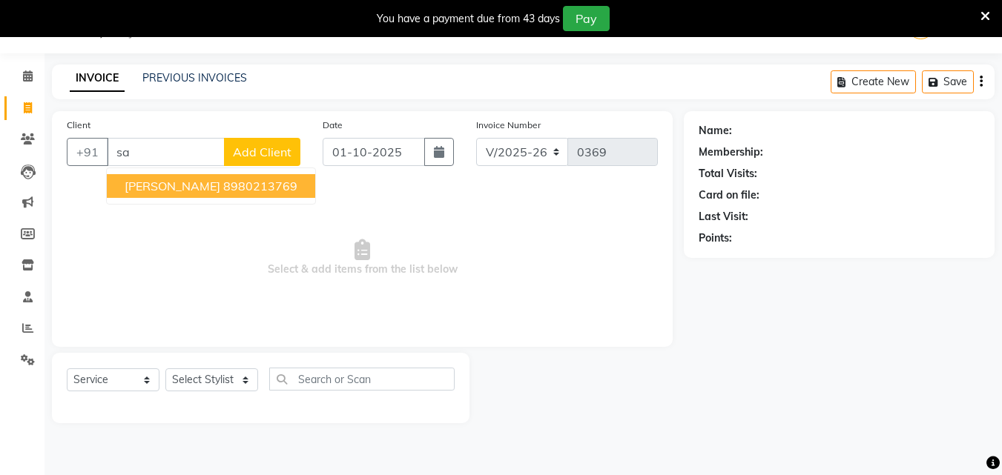
type input "s"
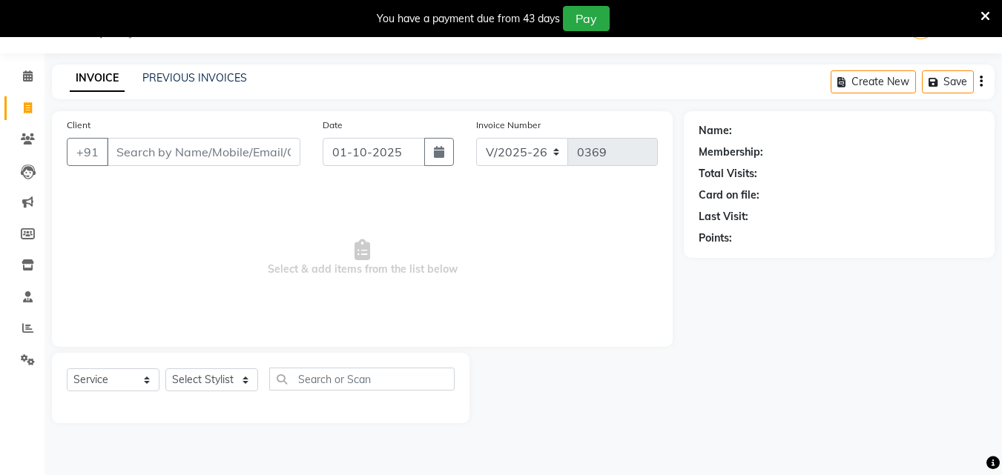
type input "l"
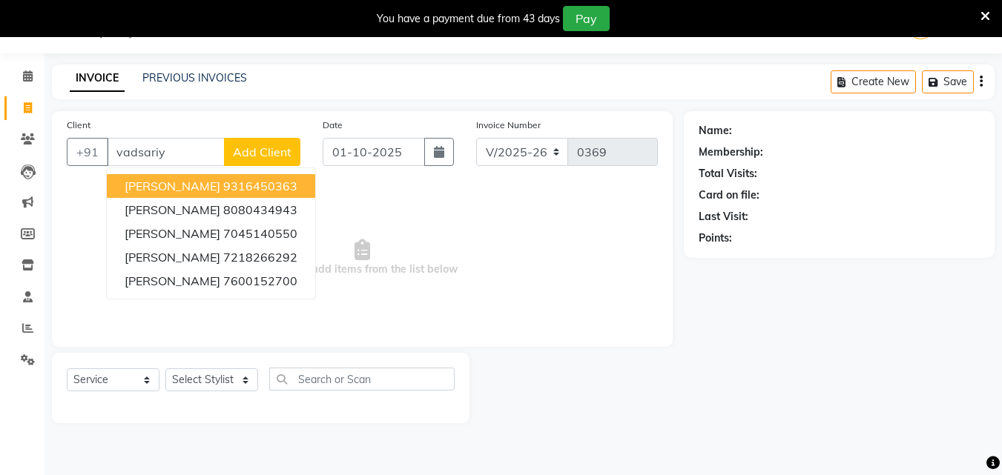
click at [175, 186] on span "[PERSON_NAME]" at bounding box center [173, 186] width 96 height 15
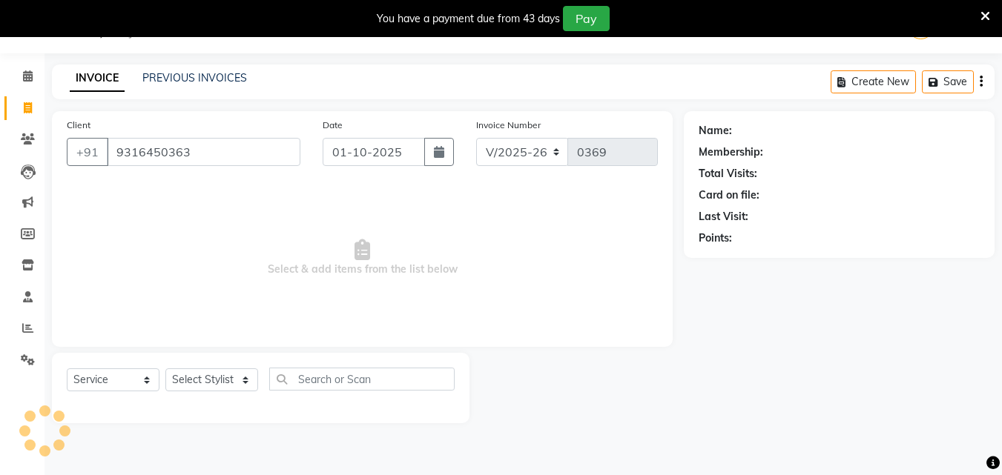
type input "9316450363"
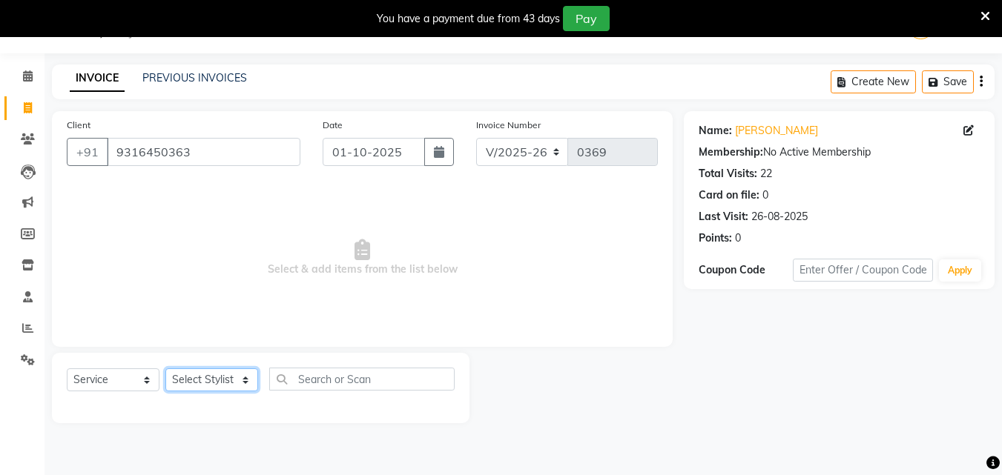
click at [239, 388] on select "Select Stylist [PERSON_NAME] Reception Student [DEMOGRAPHIC_DATA] Student [DEMO…" at bounding box center [211, 379] width 93 height 23
select select "9674"
click at [165, 368] on select "Select Stylist [PERSON_NAME] Reception Student [DEMOGRAPHIC_DATA] Student [DEMO…" at bounding box center [211, 379] width 93 height 23
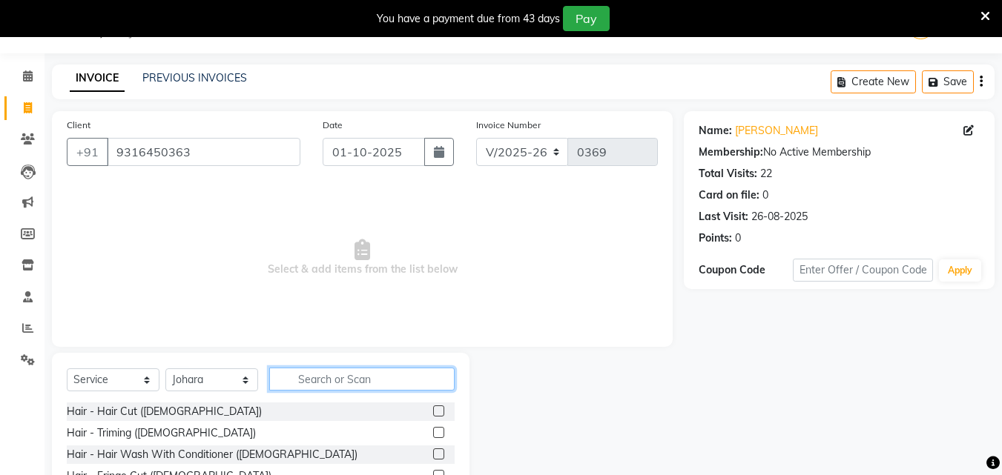
click at [332, 381] on input "text" at bounding box center [361, 379] width 185 height 23
click at [327, 377] on input "text" at bounding box center [361, 379] width 185 height 23
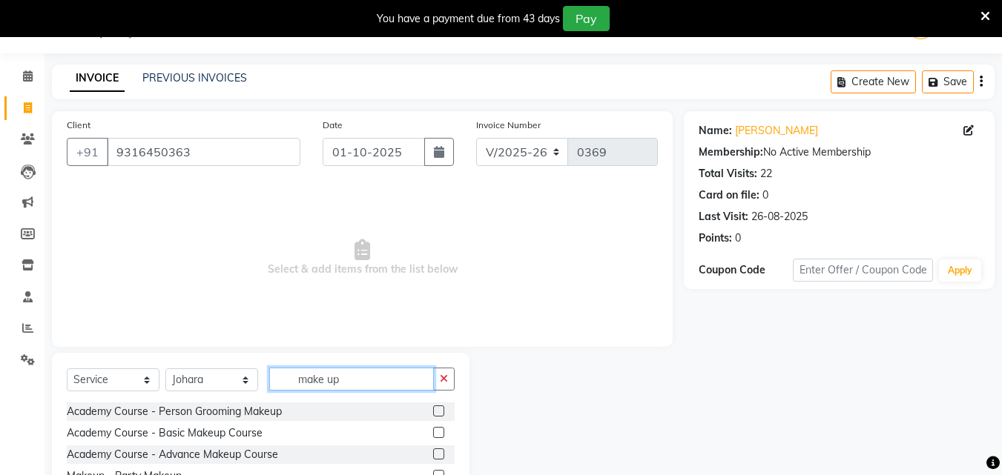
type input "make up"
click at [433, 432] on label at bounding box center [438, 432] width 11 height 11
click at [433, 432] on input "checkbox" at bounding box center [438, 433] width 10 height 10
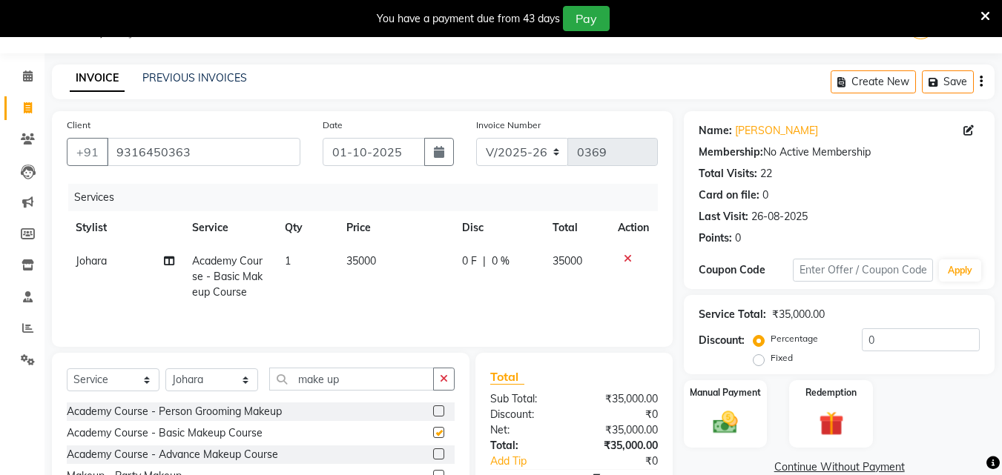
checkbox input "false"
click at [626, 256] on icon at bounding box center [627, 259] width 8 height 10
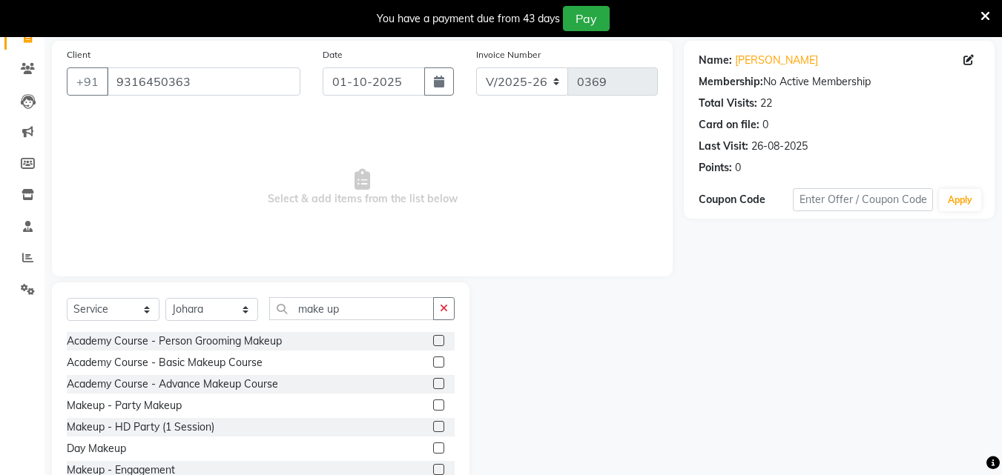
scroll to position [156, 0]
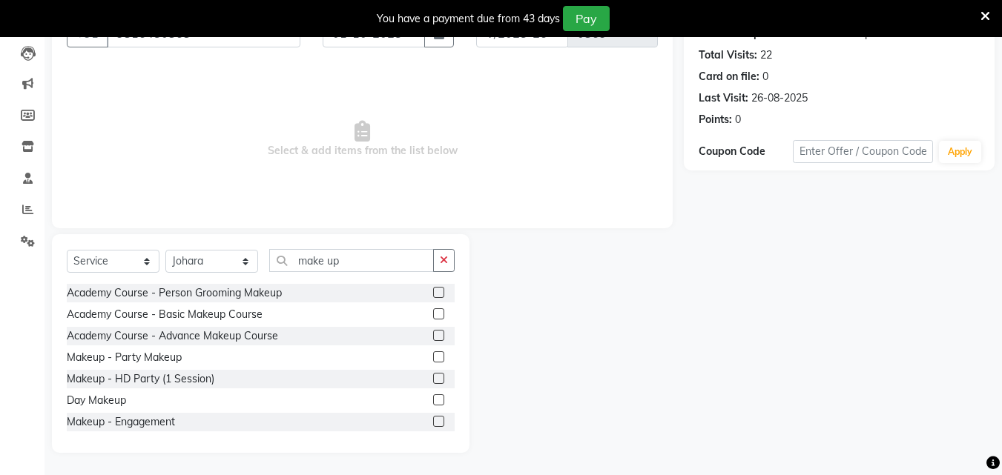
click at [433, 400] on label at bounding box center [438, 399] width 11 height 11
click at [433, 400] on input "checkbox" at bounding box center [438, 401] width 10 height 10
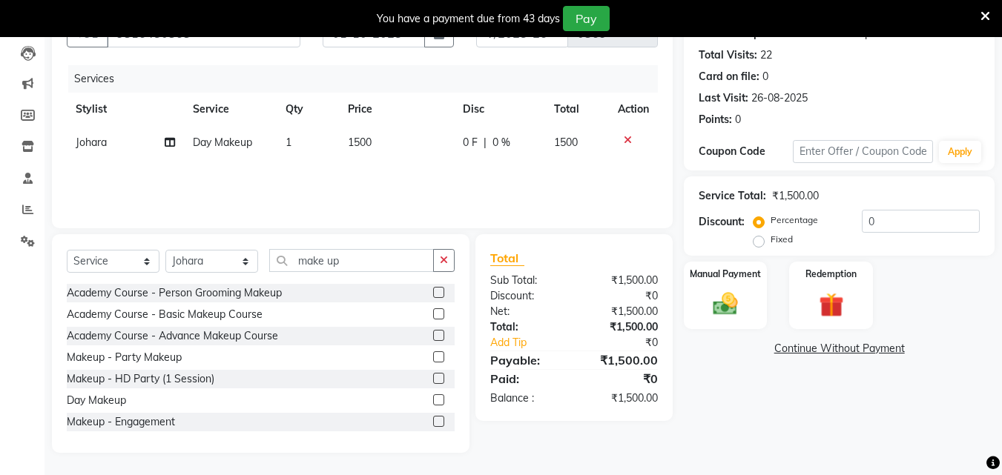
click at [433, 400] on label at bounding box center [438, 399] width 11 height 11
click at [433, 400] on input "checkbox" at bounding box center [438, 401] width 10 height 10
click at [433, 400] on label at bounding box center [438, 399] width 11 height 11
click at [433, 400] on input "checkbox" at bounding box center [438, 401] width 10 height 10
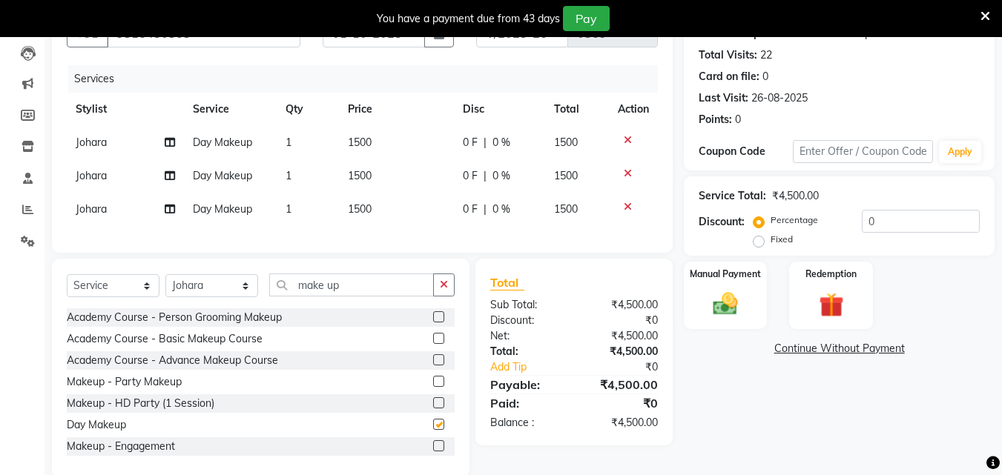
checkbox input "false"
click at [770, 242] on label "Fixed" at bounding box center [781, 239] width 22 height 13
click at [758, 242] on input "Fixed" at bounding box center [761, 239] width 10 height 10
radio input "true"
click at [883, 219] on input "0" at bounding box center [920, 221] width 118 height 23
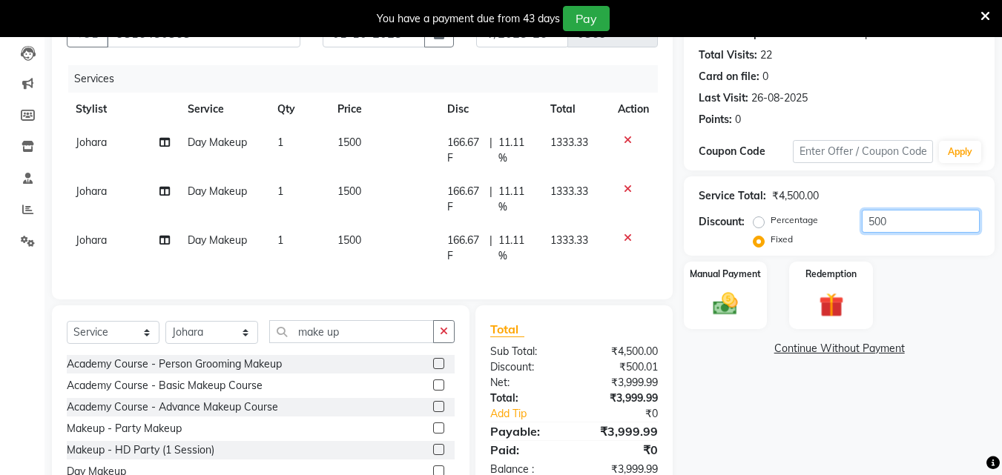
scroll to position [0, 0]
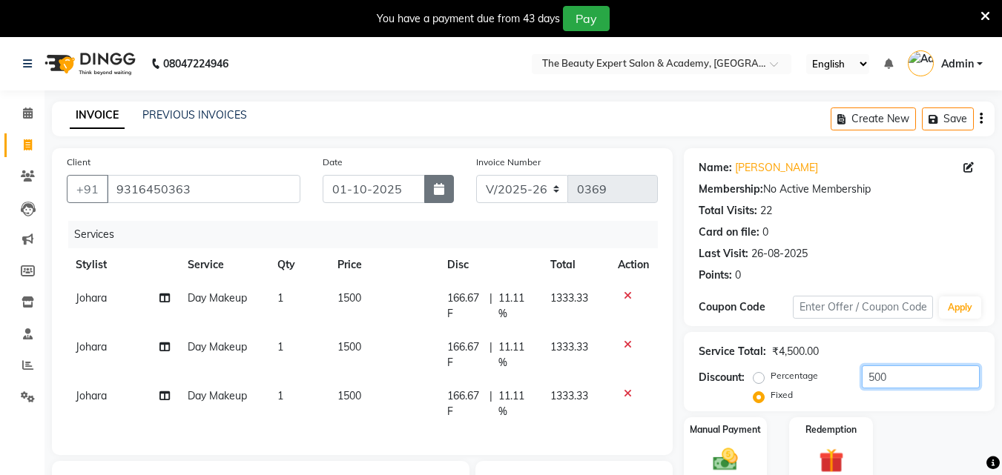
type input "500"
click at [442, 185] on icon "button" at bounding box center [439, 189] width 10 height 12
select select "10"
select select "2025"
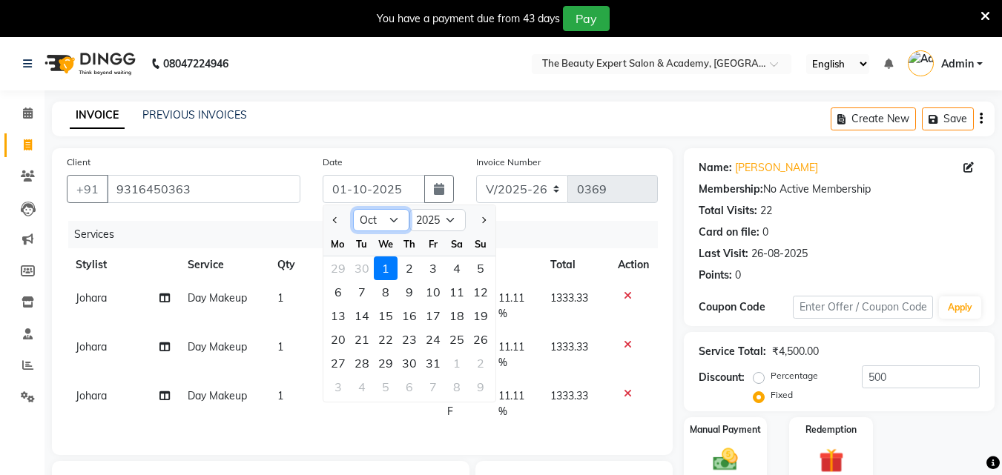
click at [391, 216] on select "Jan Feb Mar Apr May Jun [DATE] Aug Sep Oct Nov Dec" at bounding box center [381, 220] width 56 height 22
select select "9"
click at [353, 209] on select "Jan Feb Mar Apr May Jun [DATE] Aug Sep Oct Nov Dec" at bounding box center [381, 220] width 56 height 22
click at [361, 337] on div "23" at bounding box center [362, 340] width 24 height 24
type input "[DATE]"
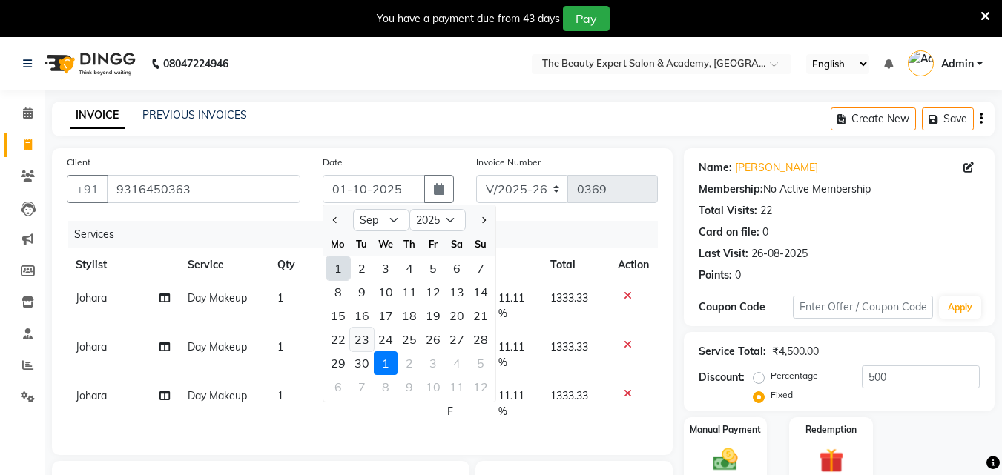
radio input "true"
type input "0"
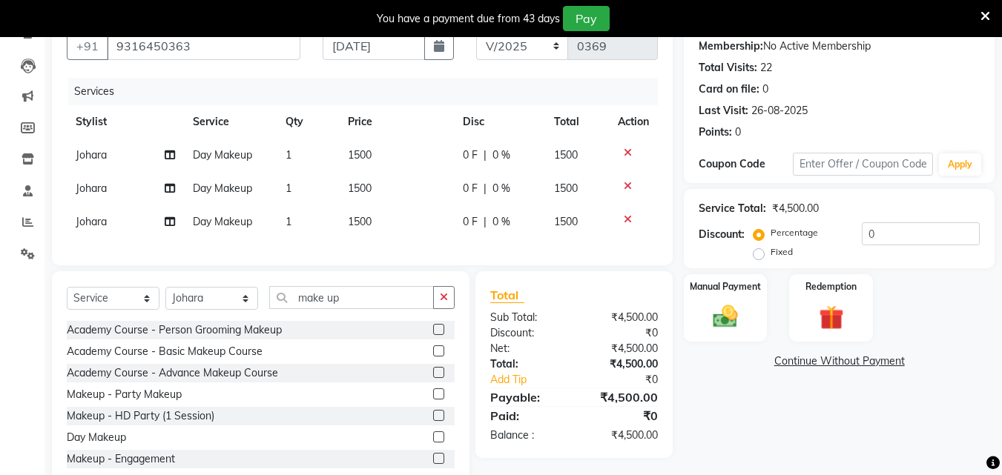
scroll to position [191, 0]
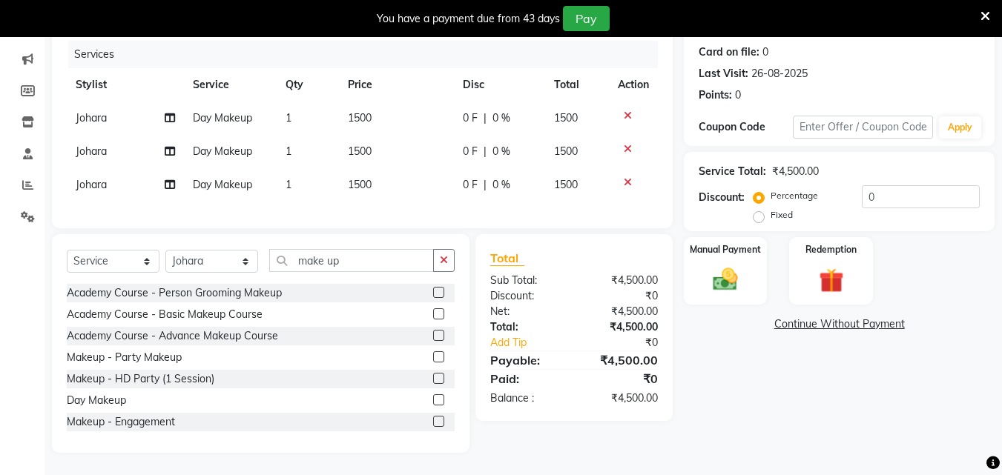
click at [770, 208] on label "Fixed" at bounding box center [781, 214] width 22 height 13
click at [759, 210] on input "Fixed" at bounding box center [761, 215] width 10 height 10
radio input "true"
click at [875, 185] on input "0" at bounding box center [920, 196] width 118 height 23
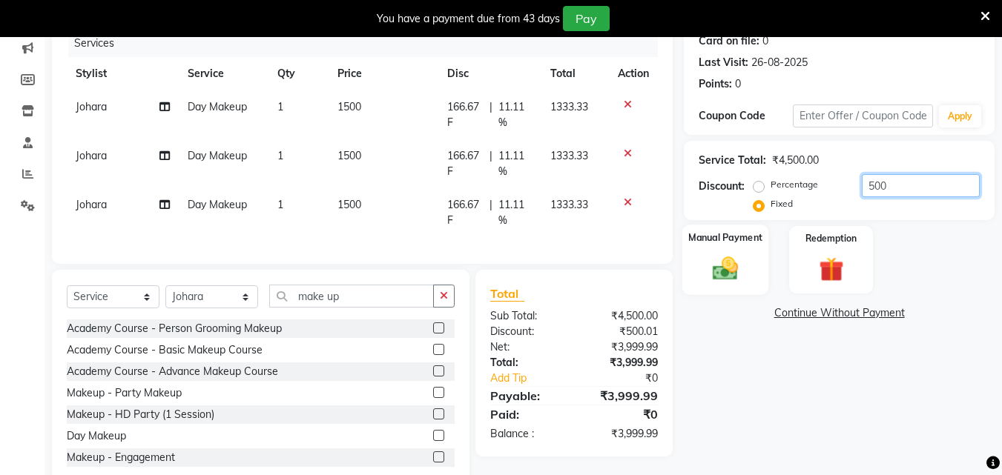
type input "500"
click at [722, 250] on div "Manual Payment" at bounding box center [725, 260] width 87 height 70
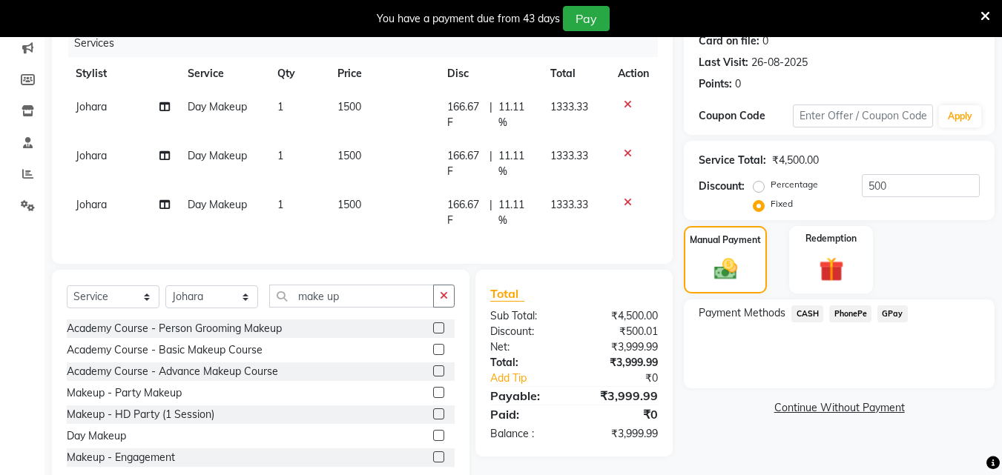
click at [895, 312] on span "GPay" at bounding box center [892, 313] width 30 height 17
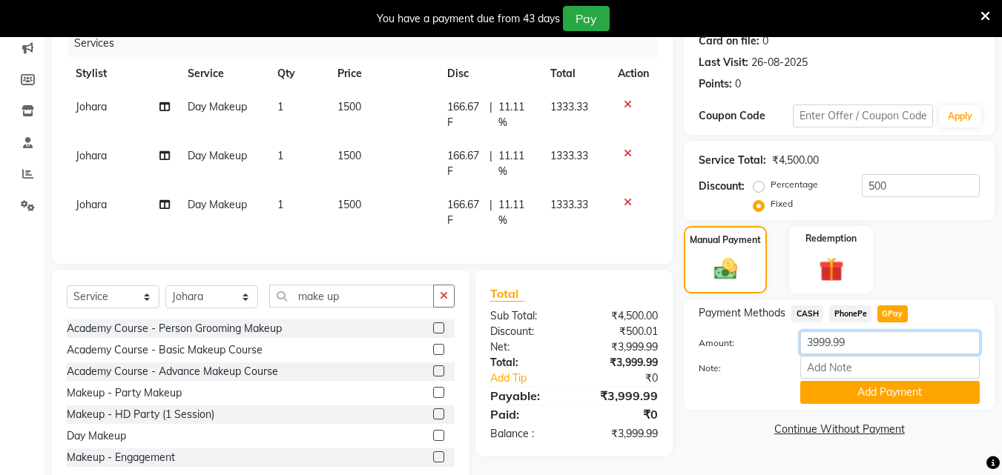
click at [853, 341] on input "3999.99" at bounding box center [889, 342] width 179 height 23
type input "3"
type input "3000"
click at [873, 391] on button "Add Payment" at bounding box center [889, 392] width 179 height 23
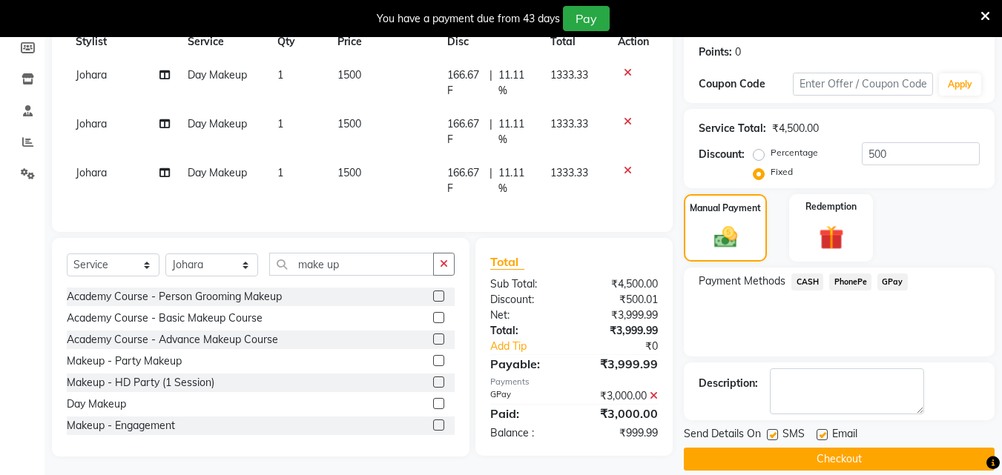
scroll to position [241, 0]
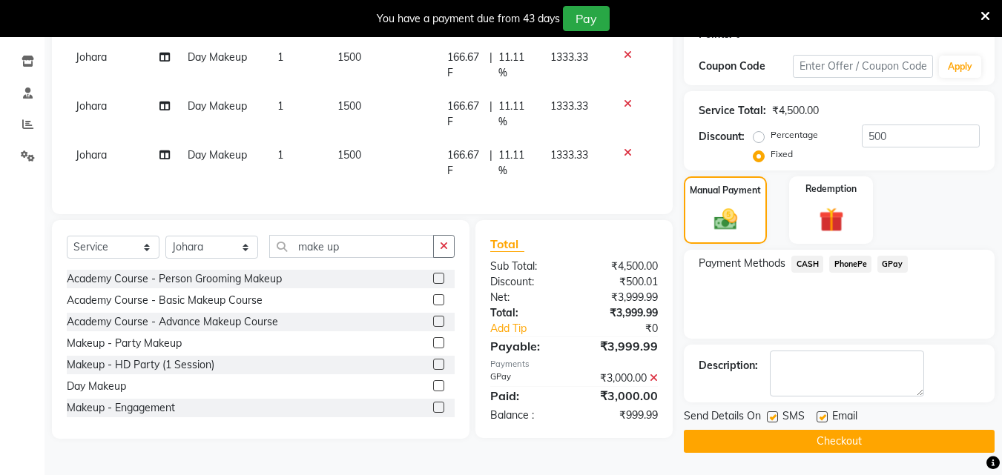
click at [774, 416] on label at bounding box center [772, 416] width 11 height 11
click at [774, 416] on input "checkbox" at bounding box center [772, 418] width 10 height 10
checkbox input "false"
click at [821, 417] on label at bounding box center [821, 416] width 11 height 11
click at [821, 417] on input "checkbox" at bounding box center [821, 418] width 10 height 10
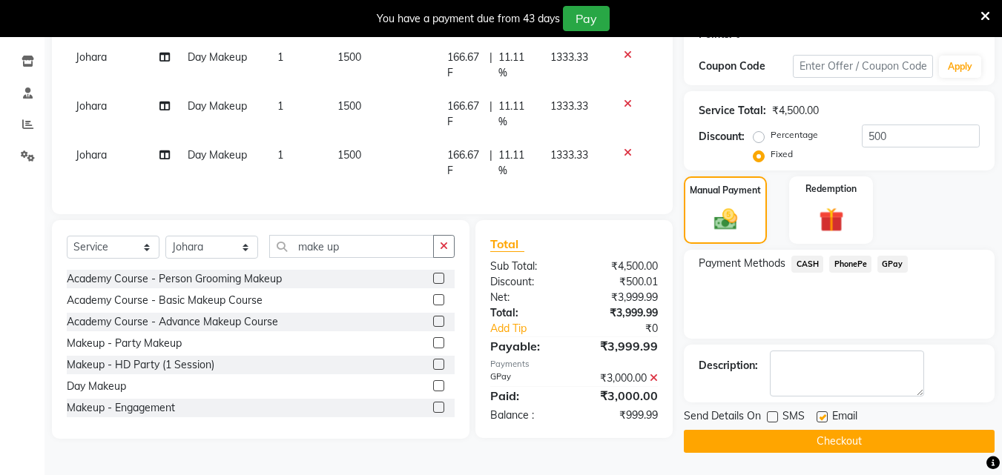
checkbox input "false"
click at [824, 437] on button "Checkout" at bounding box center [838, 441] width 311 height 23
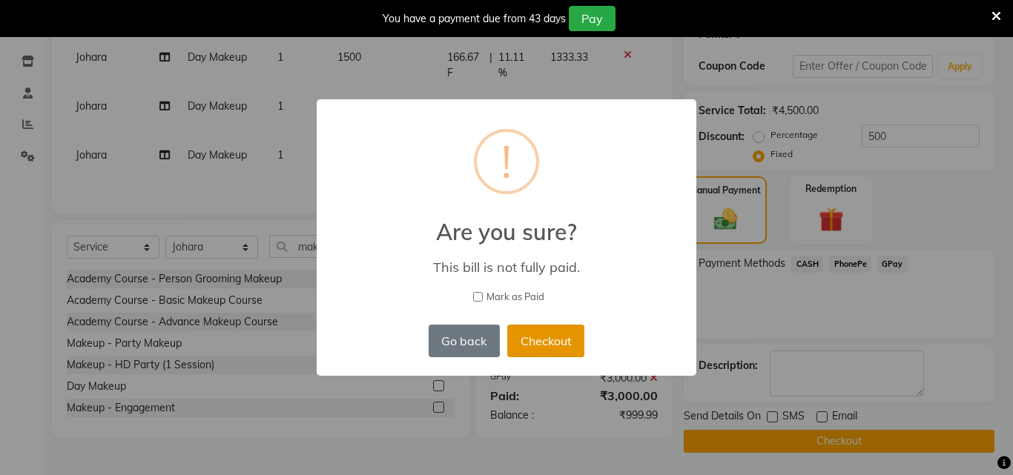
click at [530, 350] on button "Checkout" at bounding box center [545, 341] width 77 height 33
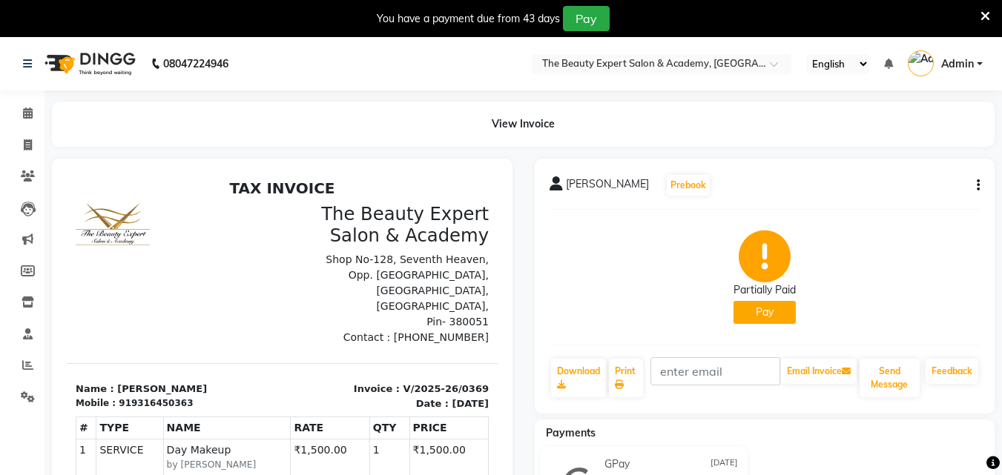
click at [112, 59] on img at bounding box center [89, 64] width 102 height 42
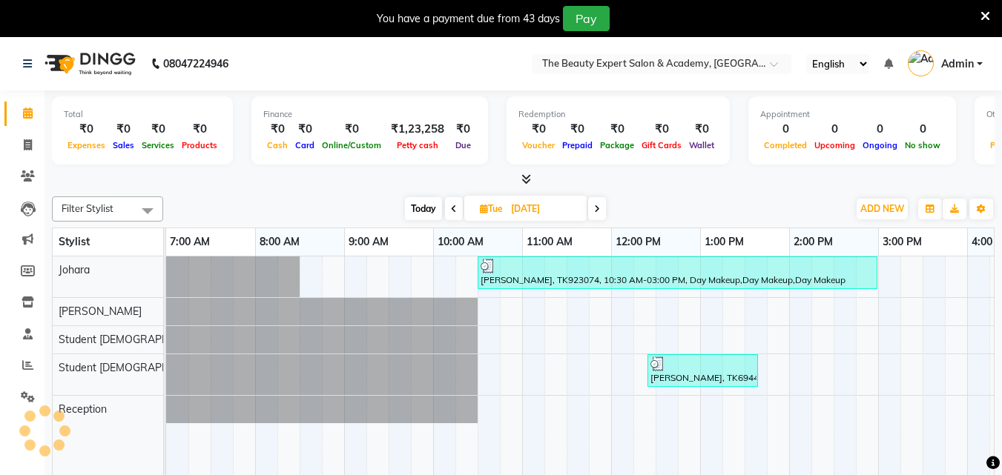
scroll to position [0, 685]
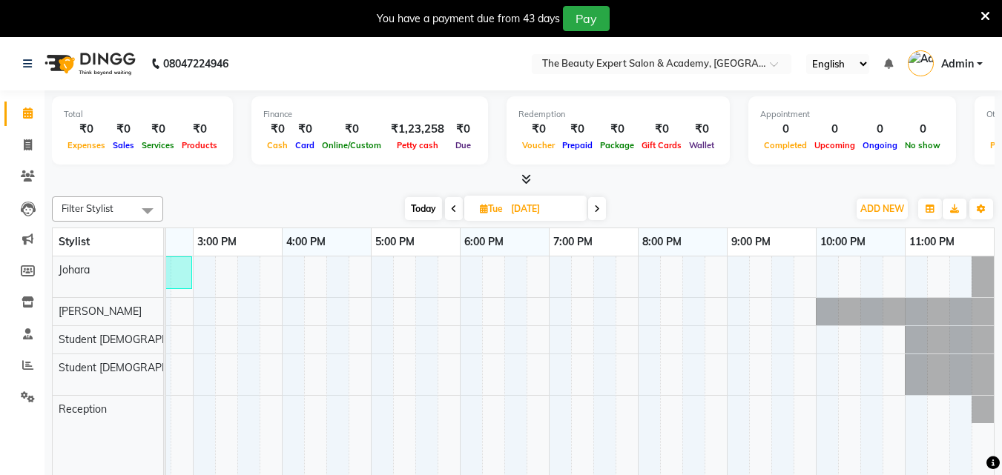
click at [454, 207] on icon at bounding box center [454, 209] width 6 height 9
click at [598, 211] on icon at bounding box center [598, 209] width 6 height 9
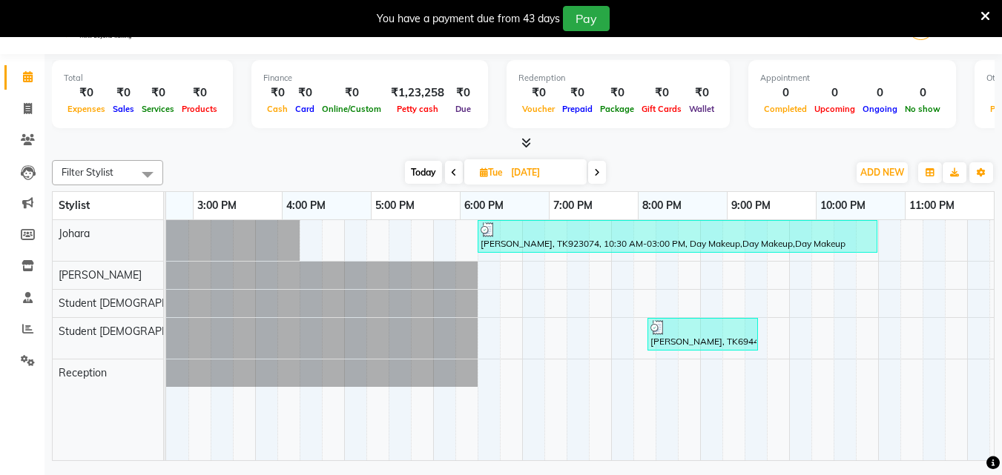
scroll to position [0, 0]
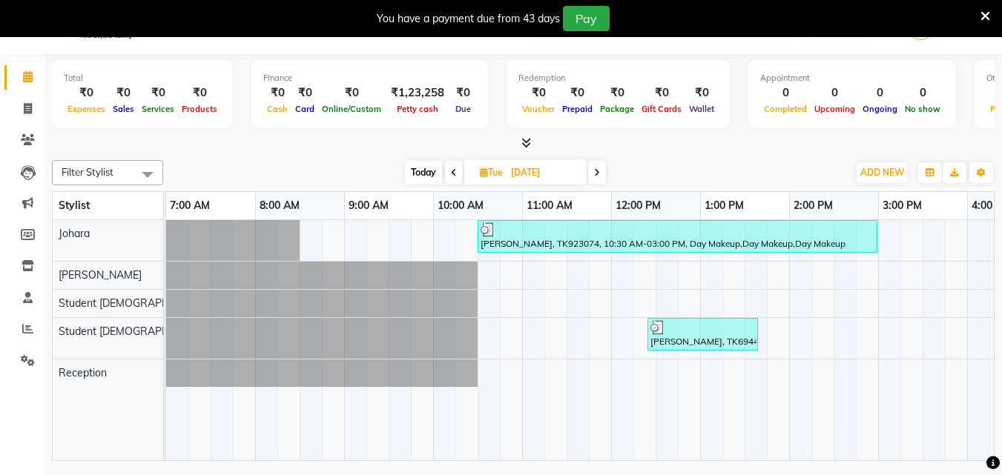
click at [454, 171] on icon at bounding box center [454, 172] width 6 height 9
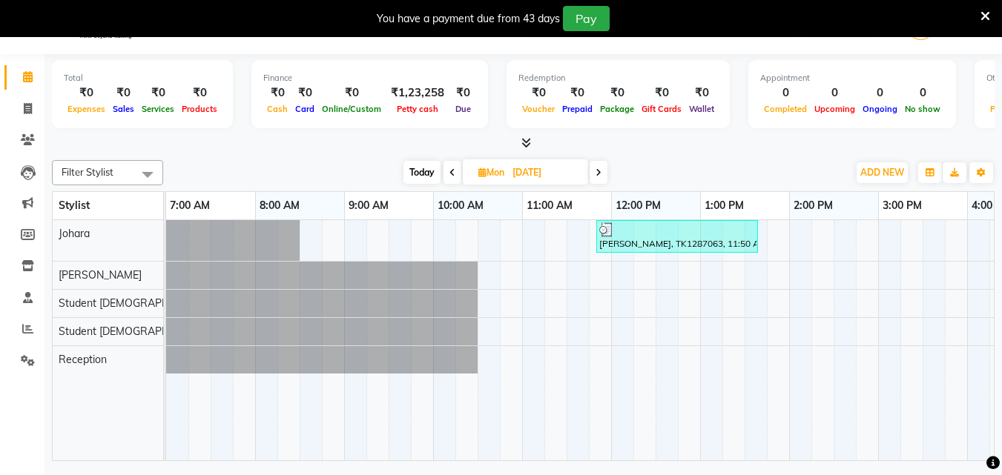
click at [450, 171] on icon at bounding box center [452, 172] width 6 height 9
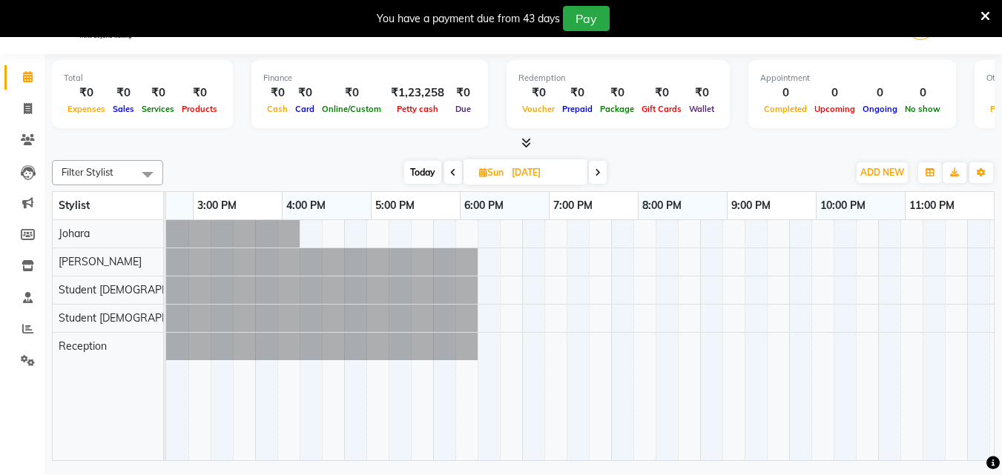
scroll to position [0, 685]
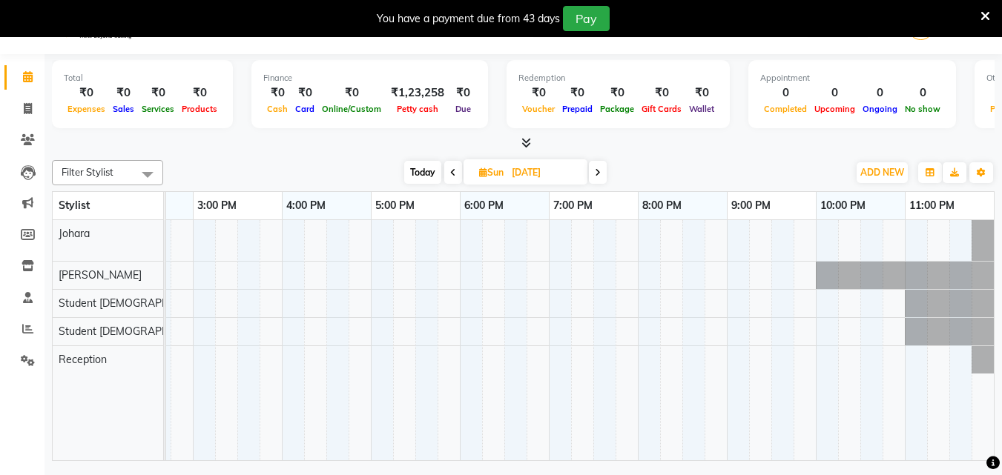
click at [603, 169] on span at bounding box center [598, 172] width 18 height 23
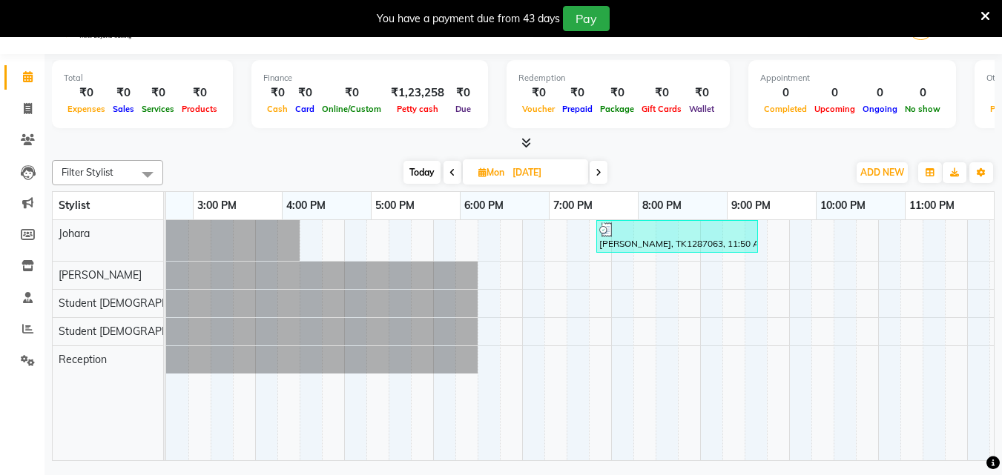
scroll to position [0, 0]
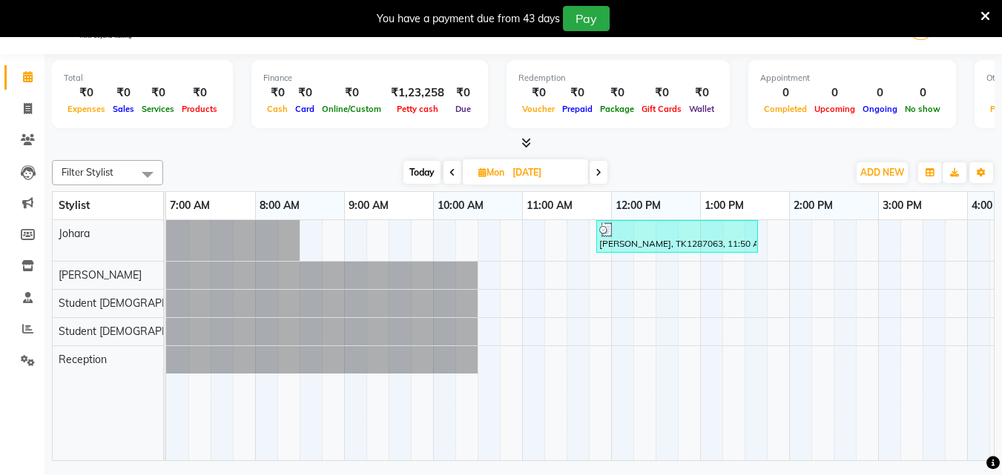
click at [451, 173] on icon at bounding box center [452, 172] width 6 height 9
click at [451, 172] on icon at bounding box center [453, 172] width 6 height 9
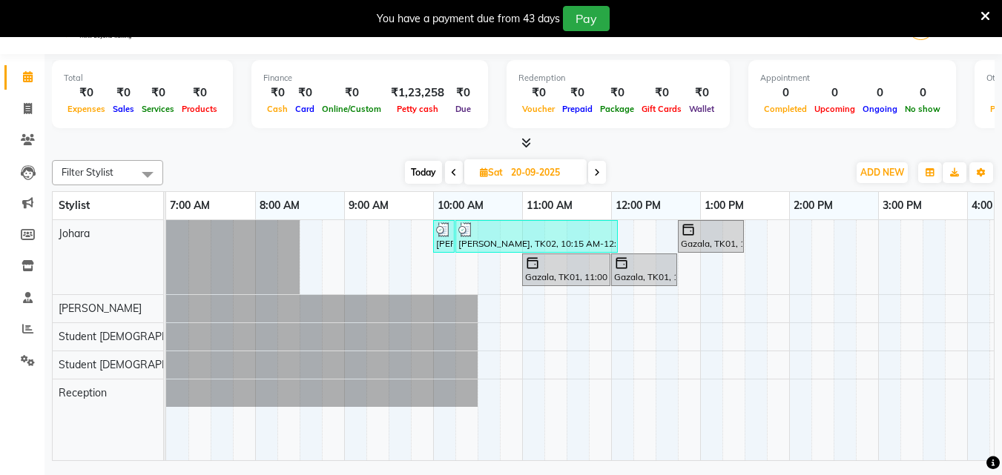
click at [451, 171] on icon at bounding box center [454, 172] width 6 height 9
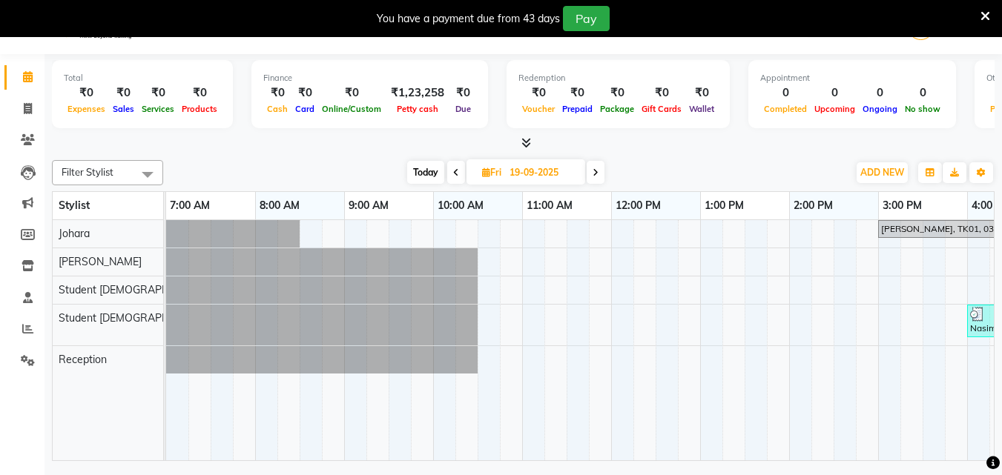
click at [453, 165] on span at bounding box center [456, 172] width 18 height 23
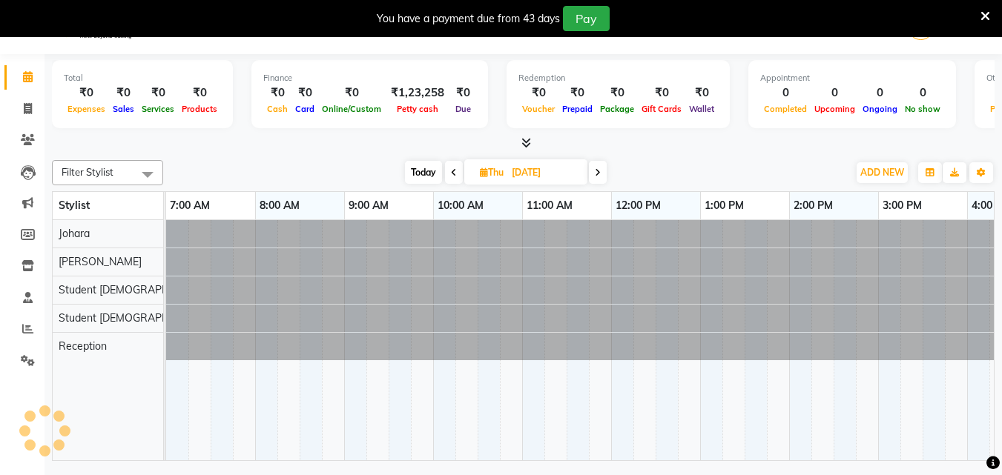
scroll to position [0, 685]
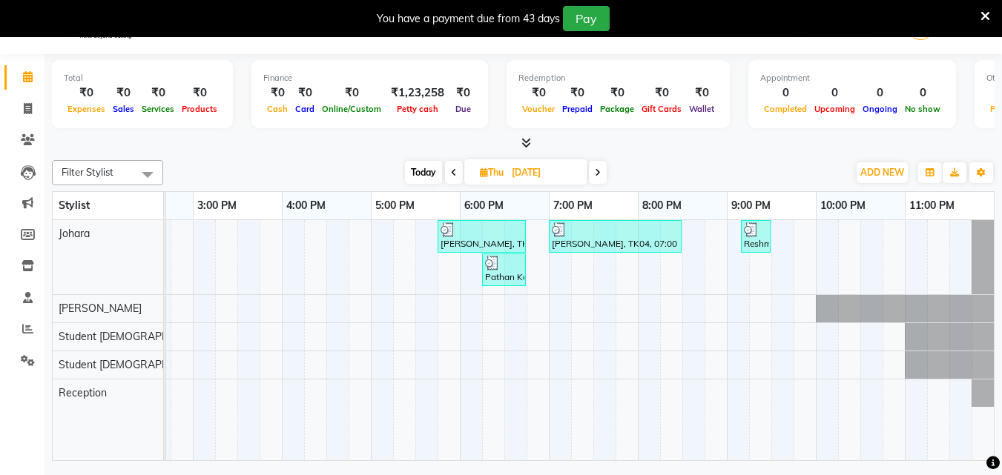
click at [600, 164] on span at bounding box center [598, 172] width 18 height 23
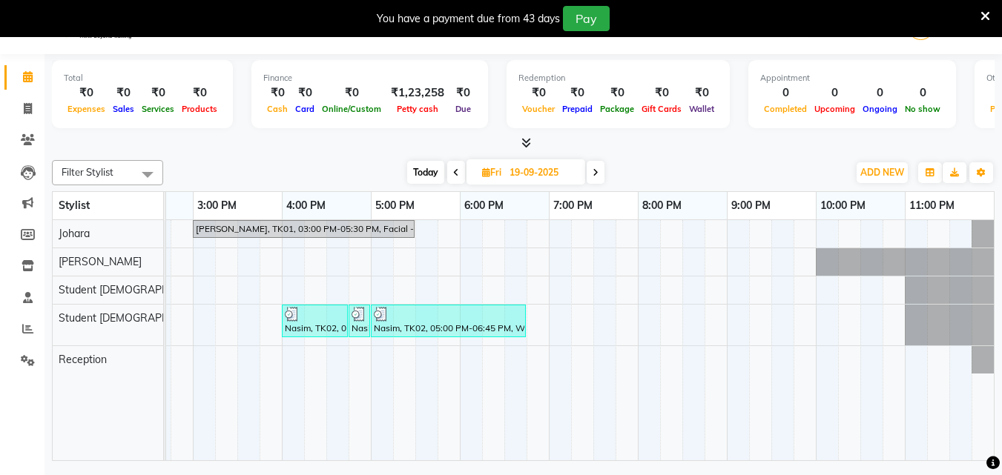
click at [595, 171] on icon at bounding box center [595, 172] width 6 height 9
type input "20-09-2025"
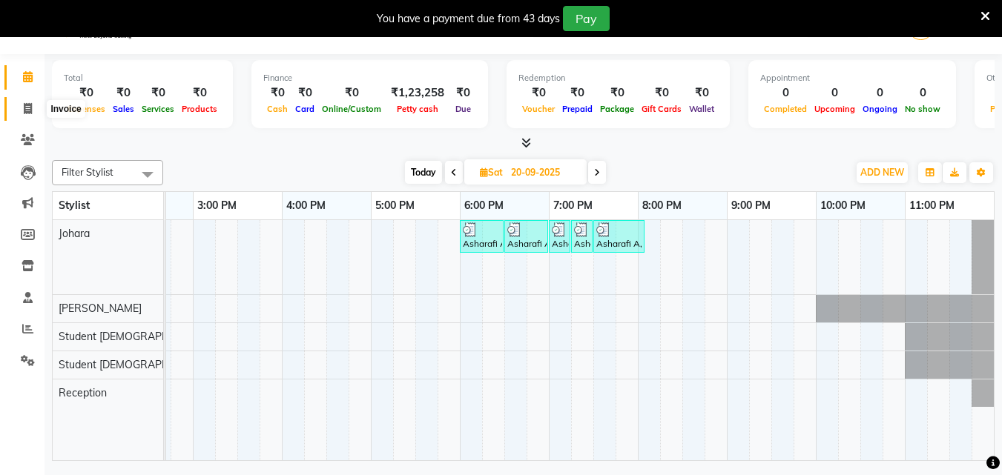
click at [29, 107] on icon at bounding box center [28, 108] width 8 height 11
select select "service"
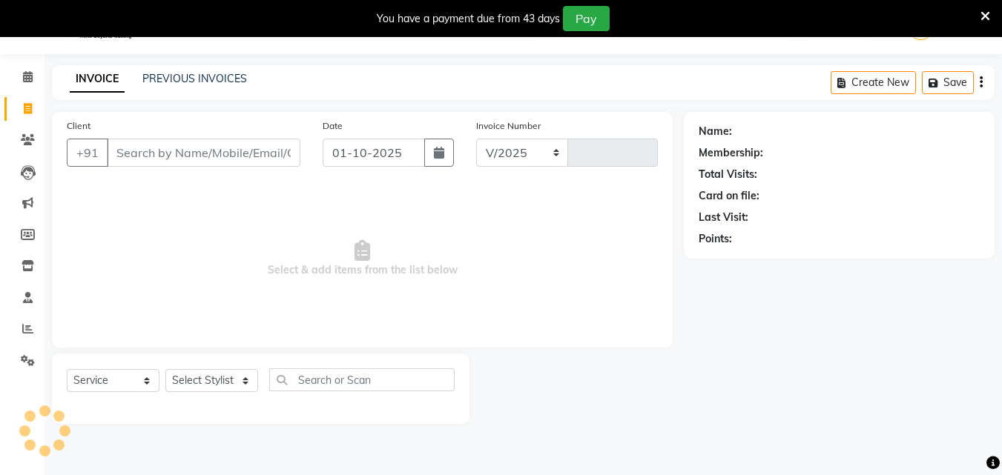
select select "655"
type input "0370"
click at [437, 155] on icon "button" at bounding box center [439, 153] width 10 height 12
select select "10"
select select "2025"
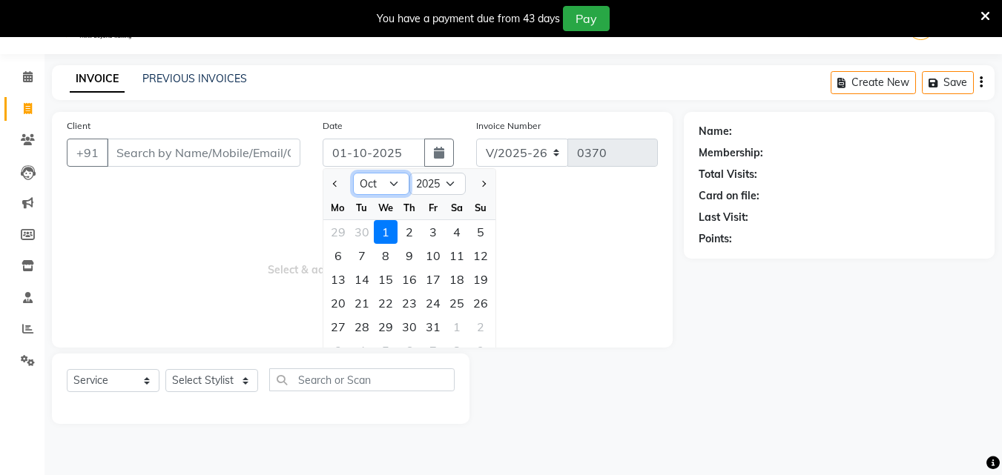
click at [394, 185] on select "Jan Feb Mar Apr May Jun [DATE] Aug Sep Oct Nov Dec" at bounding box center [381, 184] width 56 height 22
select select "9"
click at [353, 173] on select "Jan Feb Mar Apr May Jun [DATE] Aug Sep Oct Nov Dec" at bounding box center [381, 184] width 56 height 22
click at [456, 279] on div "20" at bounding box center [457, 280] width 24 height 24
type input "20-09-2025"
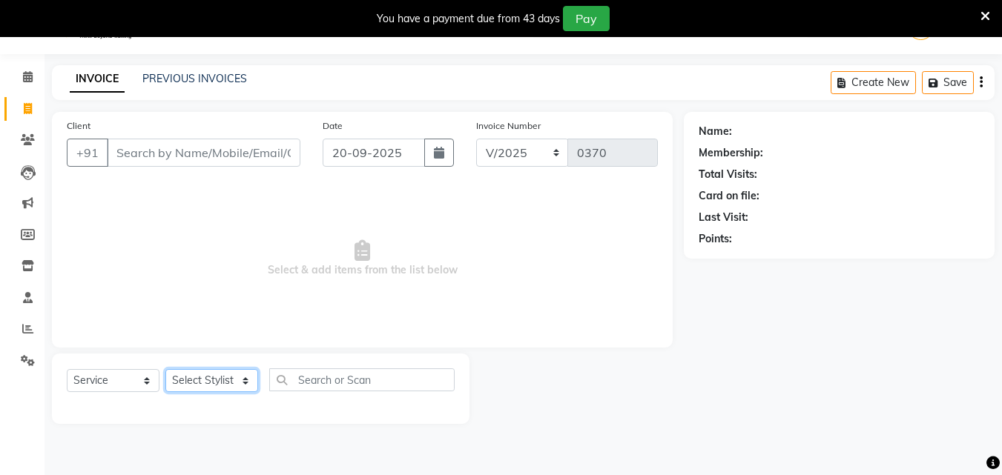
click at [246, 380] on select "Select Stylist [PERSON_NAME] Reception Student [DEMOGRAPHIC_DATA] Student [DEMO…" at bounding box center [211, 380] width 93 height 23
select select "9674"
click at [165, 369] on select "Select Stylist [PERSON_NAME] Reception Student [DEMOGRAPHIC_DATA] Student [DEMO…" at bounding box center [211, 380] width 93 height 23
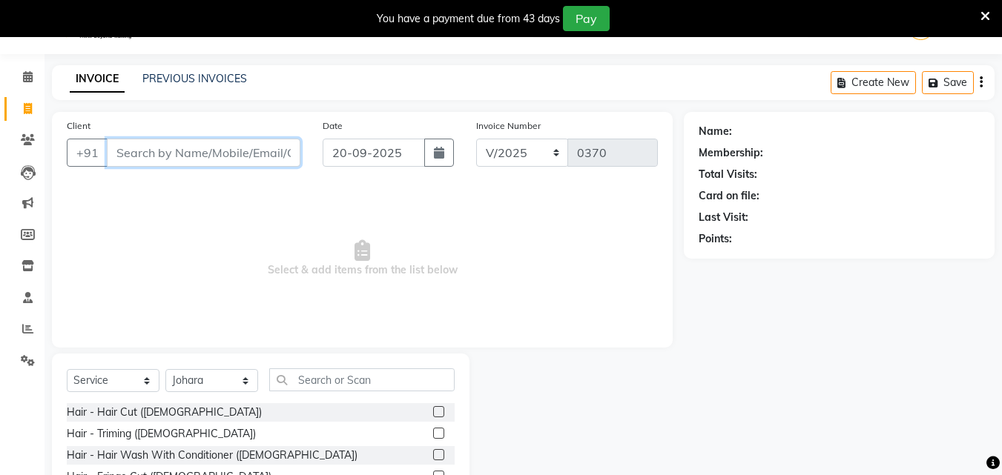
click at [168, 150] on input "Client" at bounding box center [203, 153] width 193 height 28
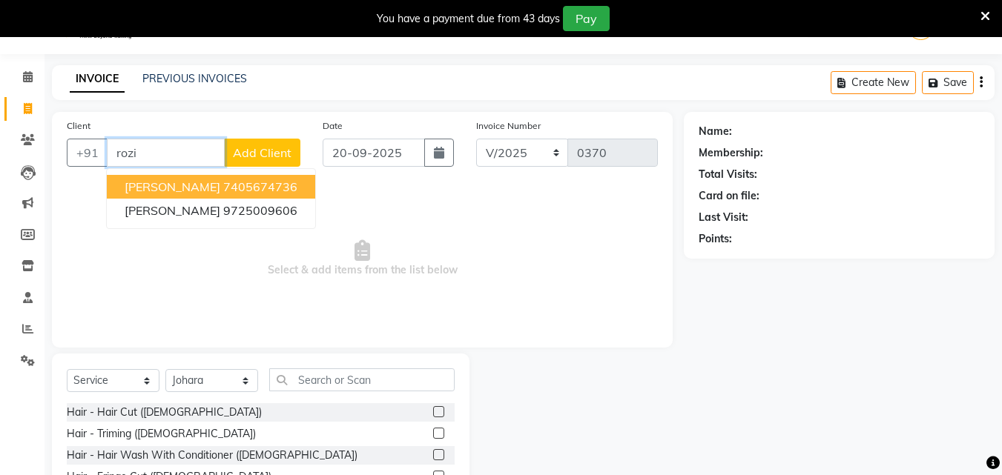
click at [183, 192] on span "[PERSON_NAME]" at bounding box center [173, 186] width 96 height 15
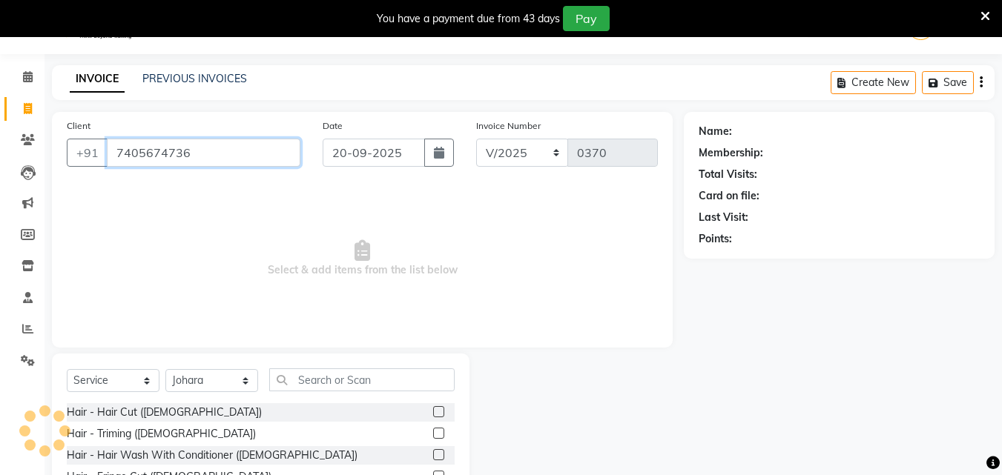
type input "7405674736"
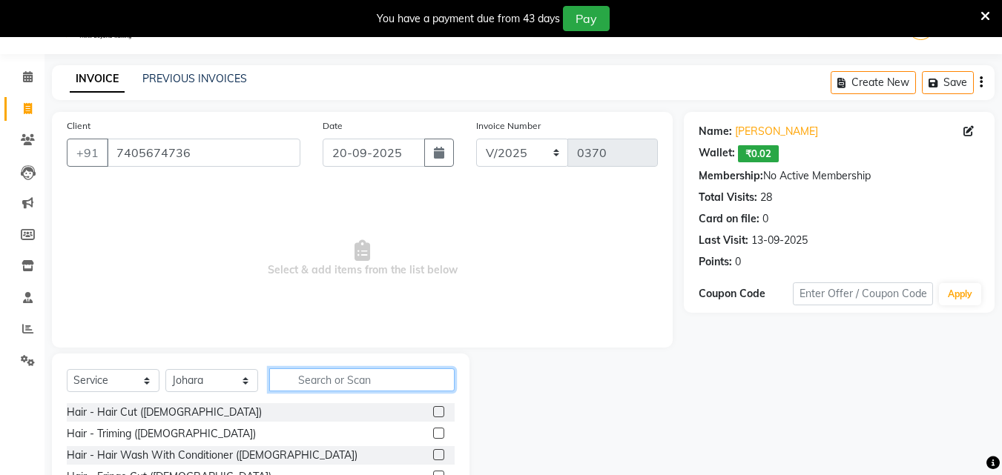
click at [317, 380] on input "text" at bounding box center [361, 379] width 185 height 23
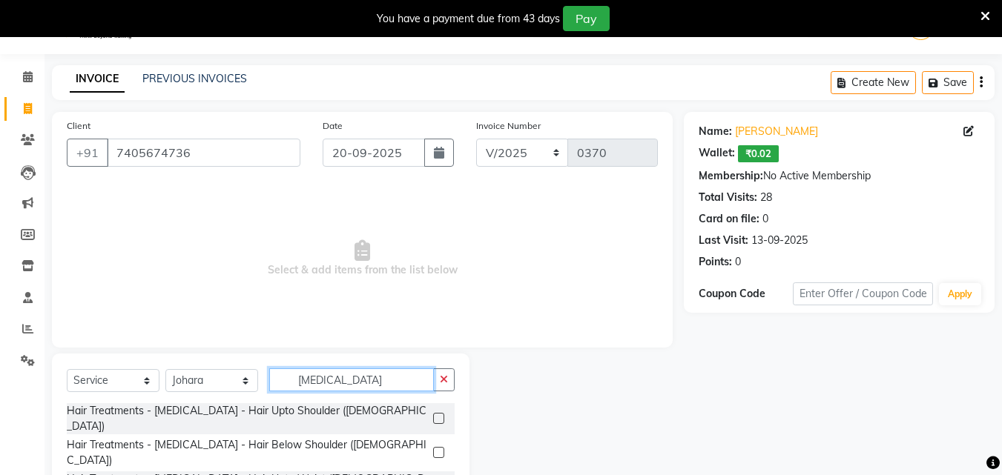
type input "[MEDICAL_DATA]"
click at [437, 447] on label at bounding box center [438, 452] width 11 height 11
click at [437, 448] on input "checkbox" at bounding box center [438, 453] width 10 height 10
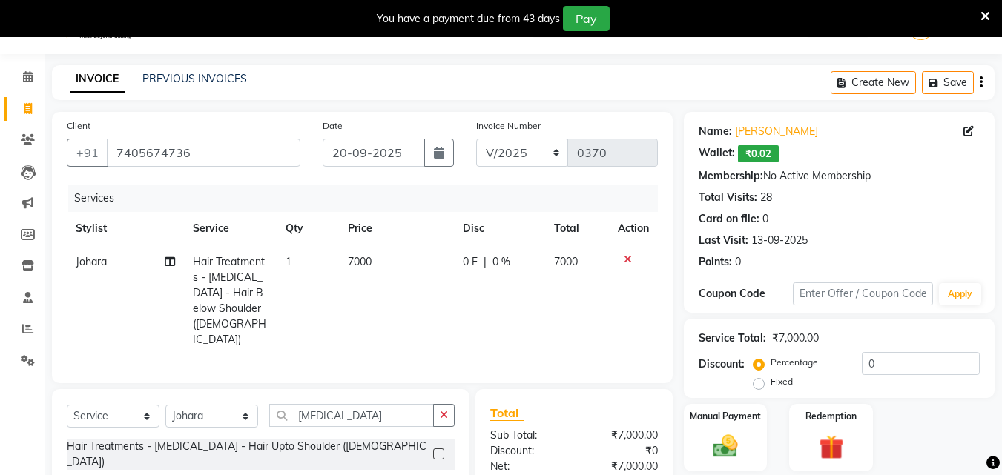
checkbox input "false"
click at [625, 258] on icon at bounding box center [627, 259] width 8 height 10
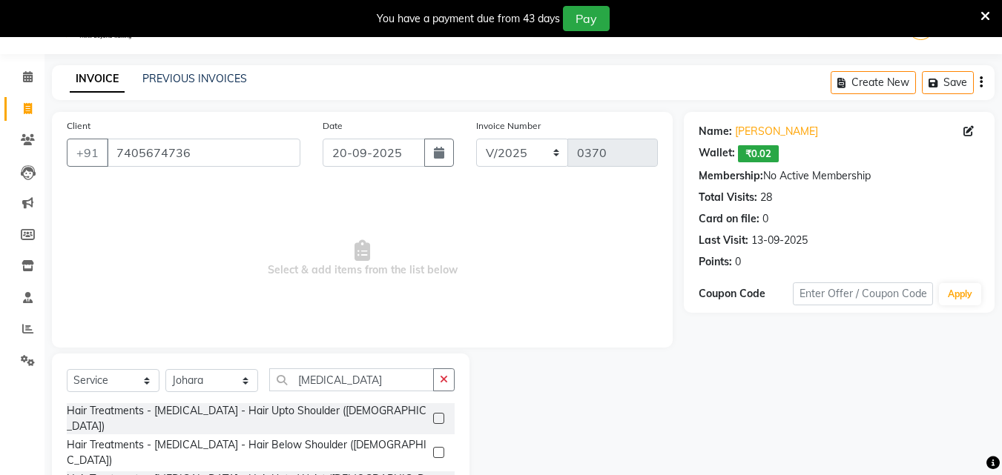
click at [436, 413] on label at bounding box center [438, 418] width 11 height 11
click at [436, 414] on input "checkbox" at bounding box center [438, 419] width 10 height 10
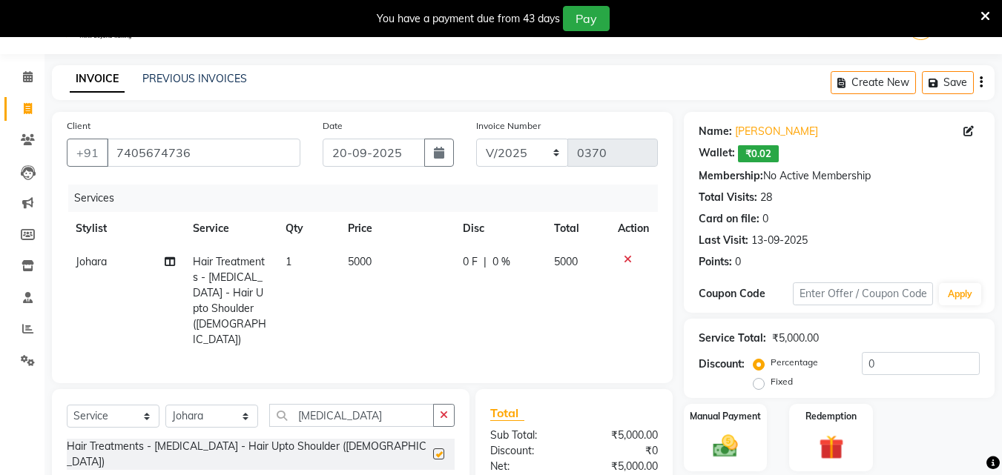
checkbox input "false"
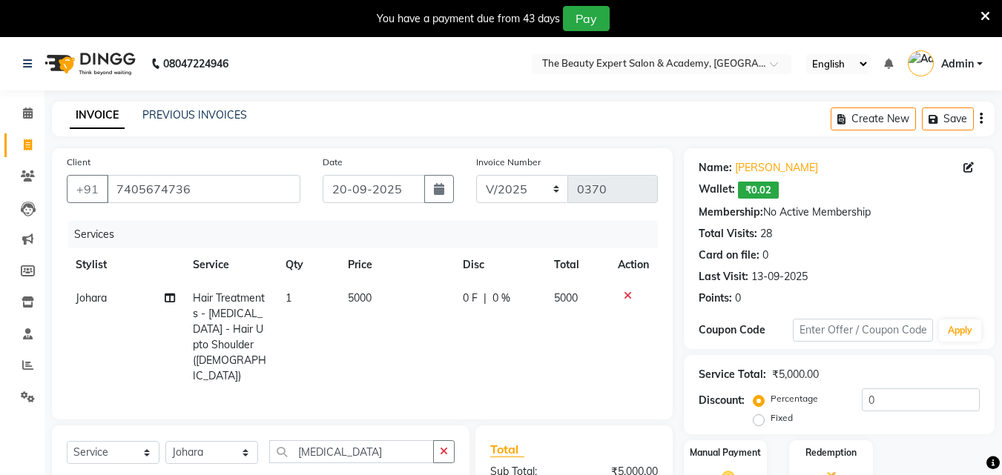
click at [81, 83] on img at bounding box center [89, 64] width 102 height 42
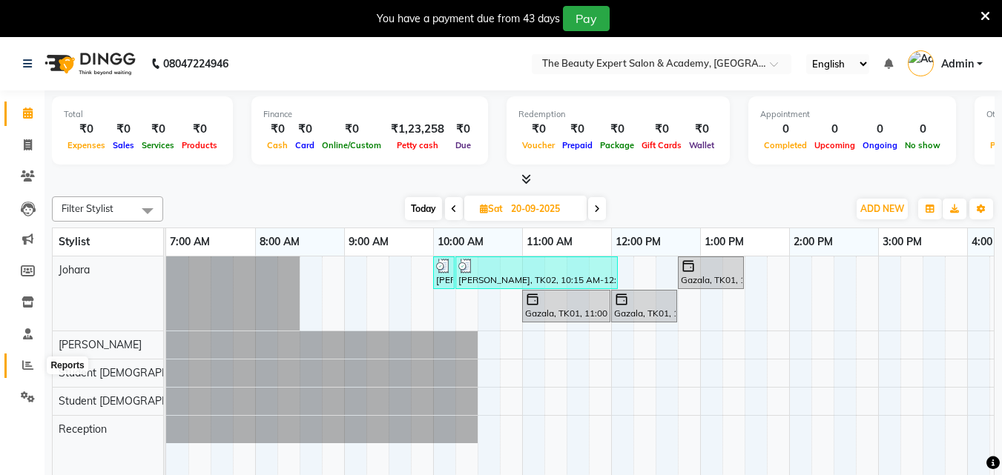
click at [29, 365] on icon at bounding box center [27, 365] width 11 height 11
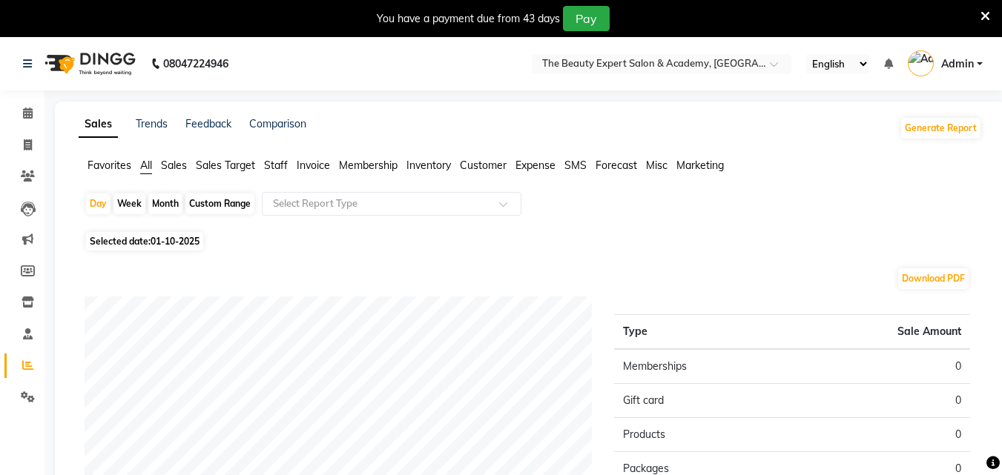
click at [165, 201] on div "Month" at bounding box center [165, 203] width 34 height 21
select select "10"
select select "2025"
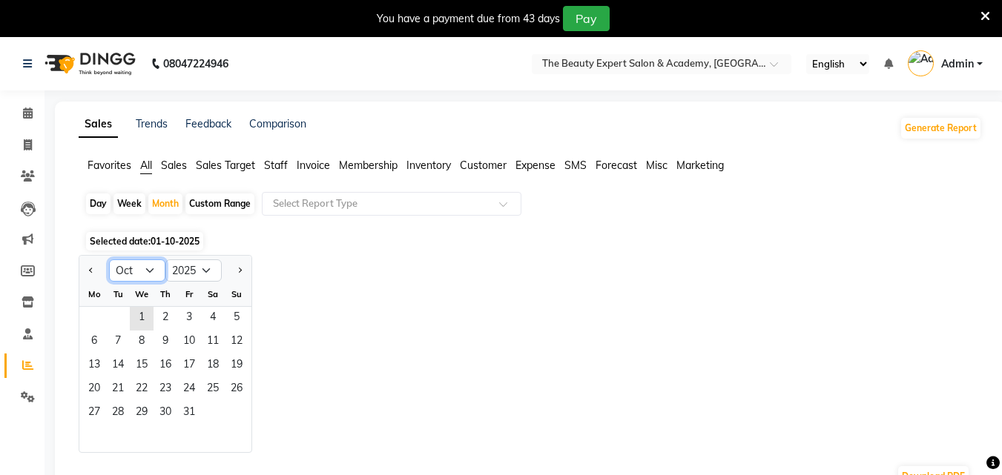
click at [145, 272] on select "Jan Feb Mar Apr May Jun [DATE] Aug Sep Oct Nov Dec" at bounding box center [137, 270] width 56 height 22
select select "9"
click at [109, 259] on select "Jan Feb Mar Apr May Jun [DATE] Aug Sep Oct Nov Dec" at bounding box center [137, 270] width 56 height 22
click at [96, 319] on span "1" at bounding box center [94, 319] width 24 height 24
